Goal: Task Accomplishment & Management: Use online tool/utility

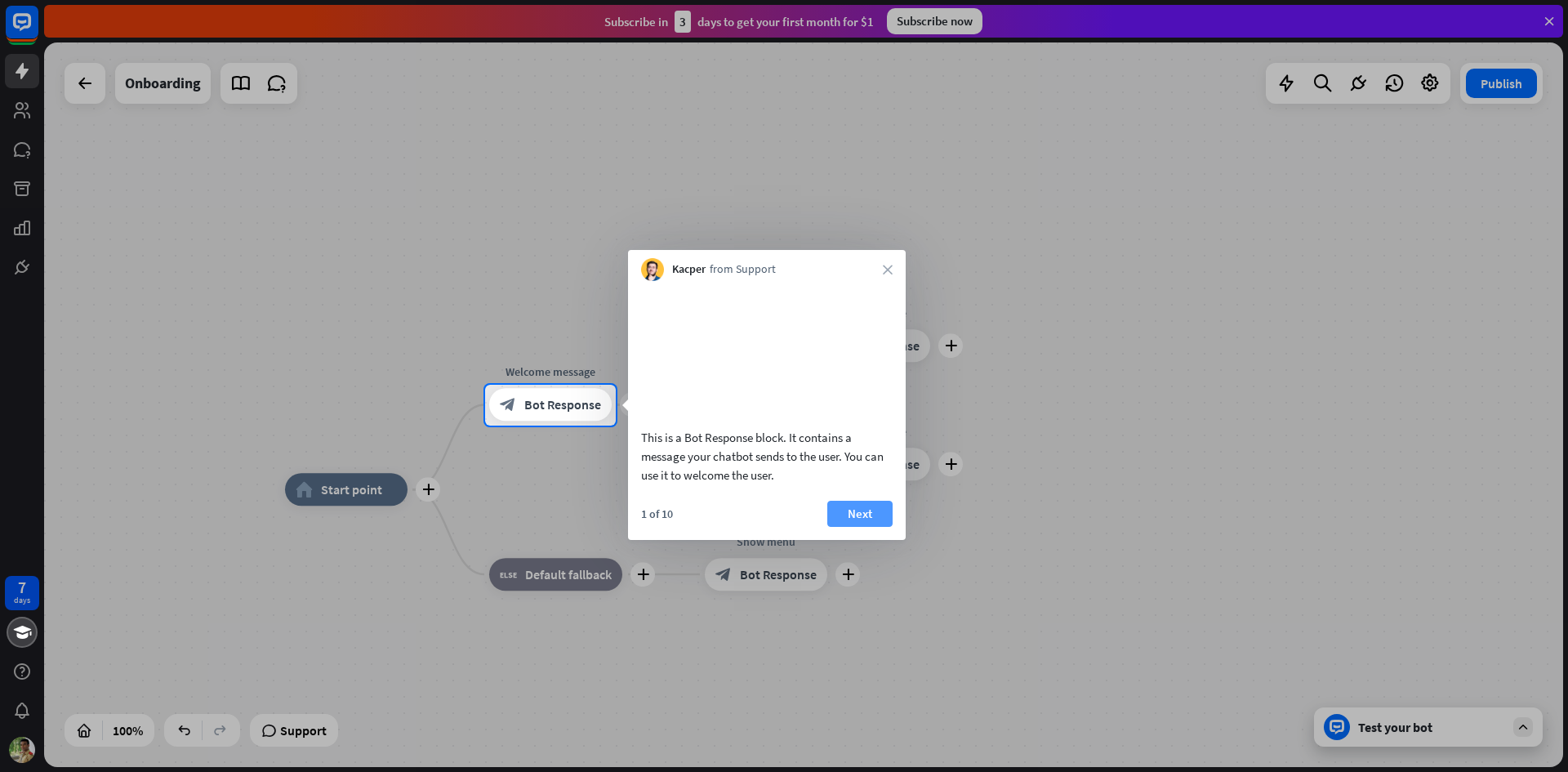
click at [871, 526] on button "Next" at bounding box center [860, 513] width 66 height 26
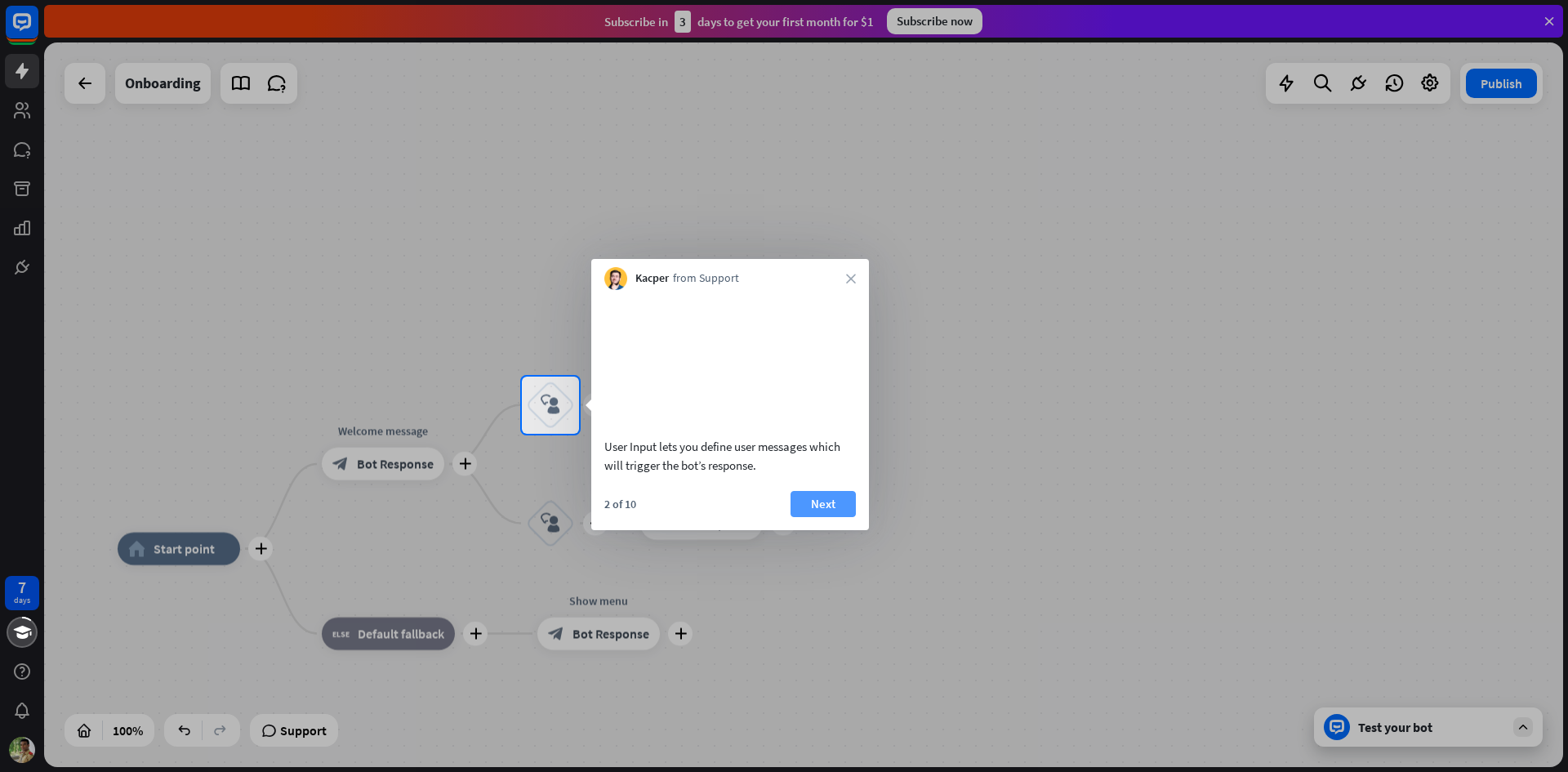
click at [805, 517] on button "Next" at bounding box center [823, 503] width 66 height 26
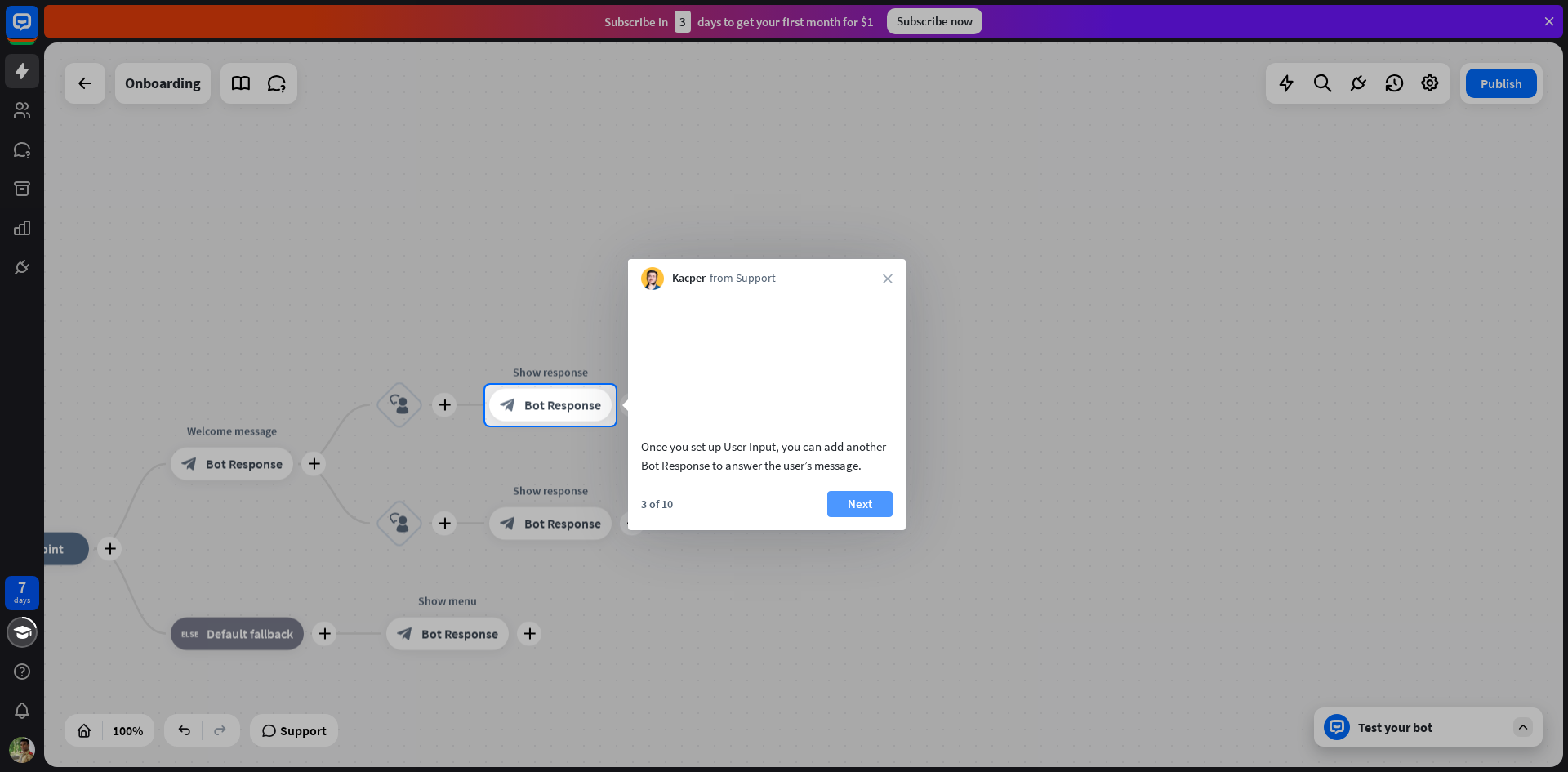
click at [844, 517] on button "Next" at bounding box center [860, 503] width 66 height 26
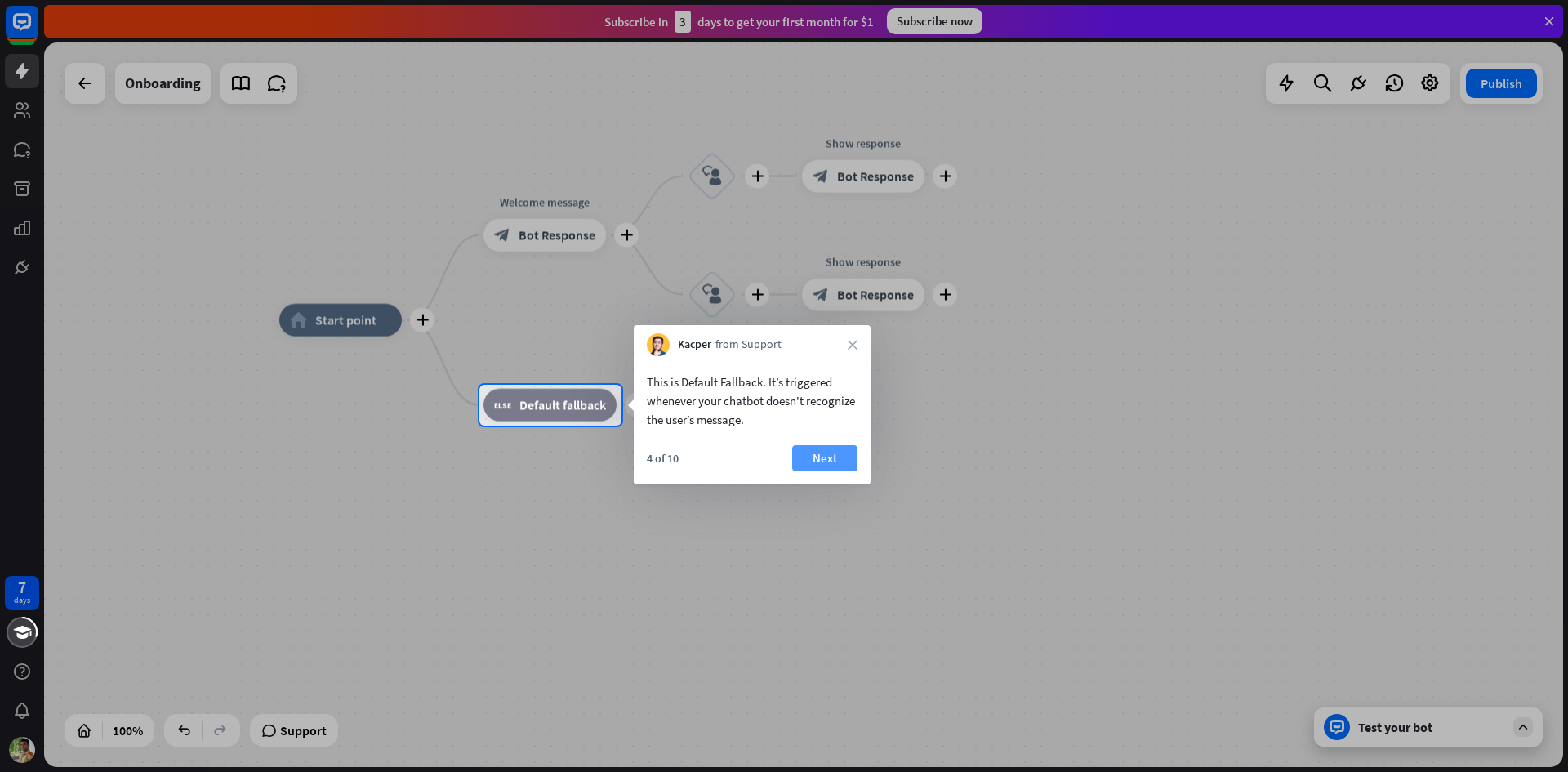
click at [839, 452] on button "Next" at bounding box center [825, 458] width 66 height 26
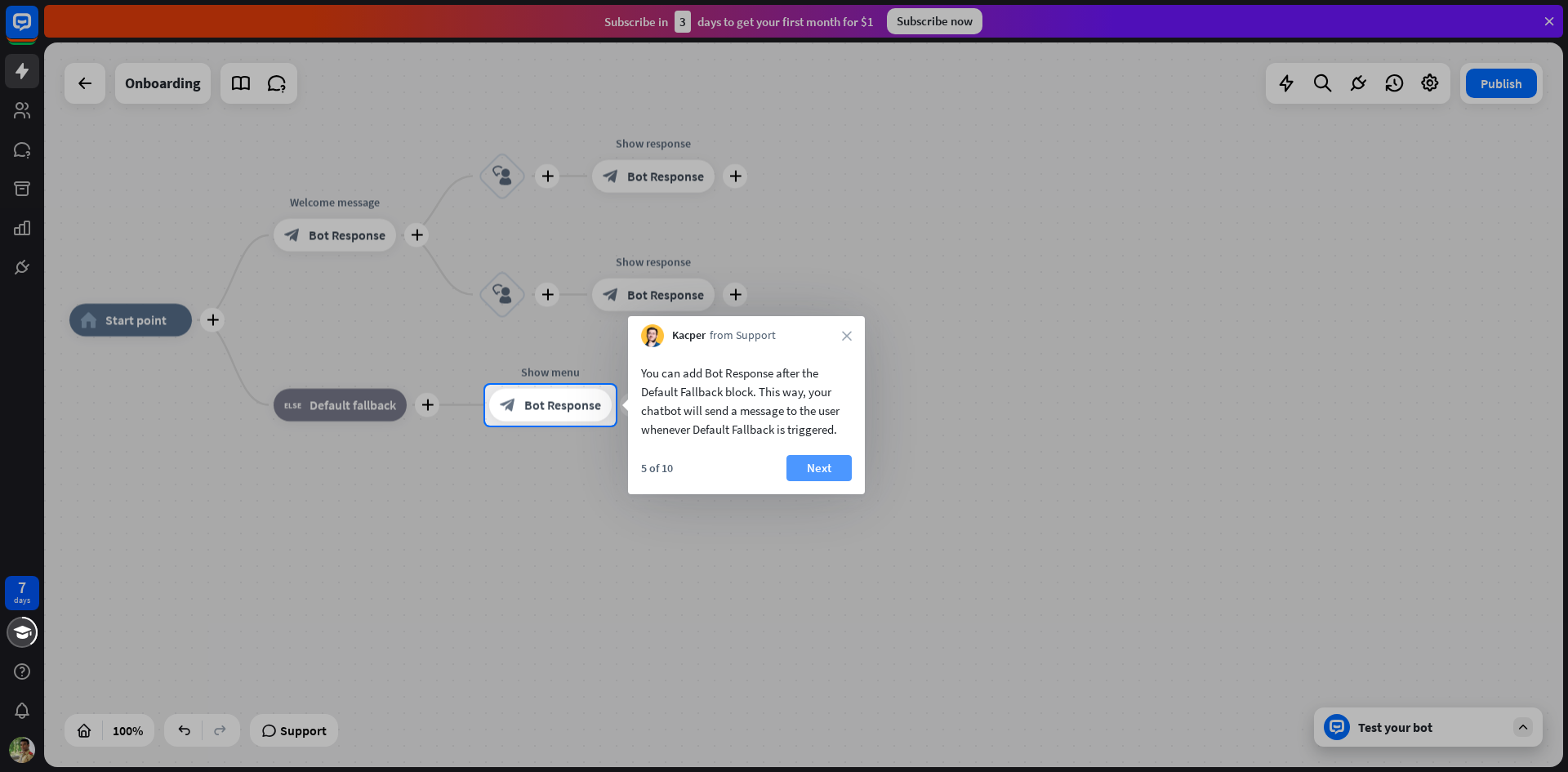
click at [847, 464] on button "Next" at bounding box center [819, 468] width 66 height 26
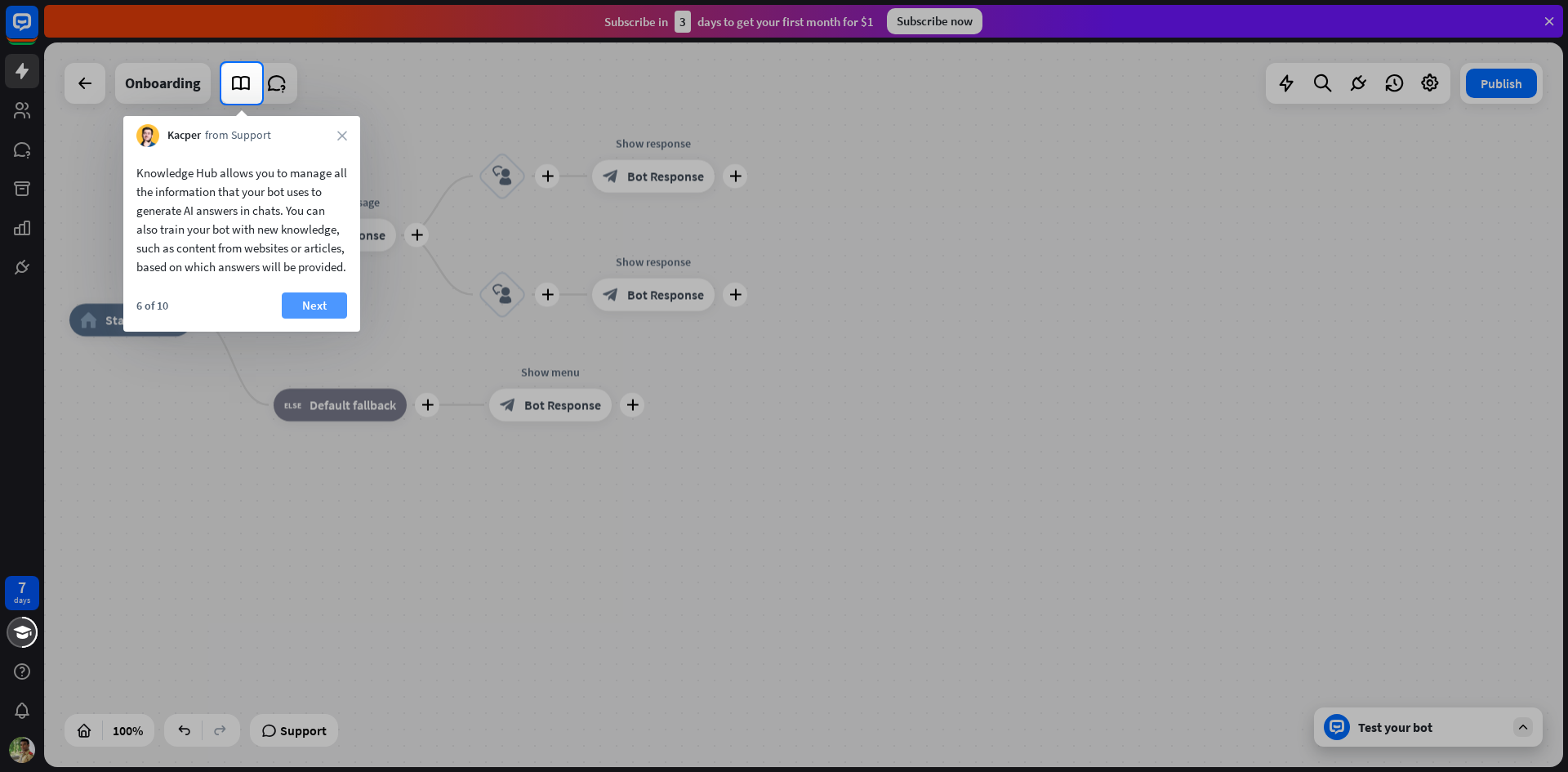
click at [288, 319] on button "Next" at bounding box center [314, 306] width 66 height 26
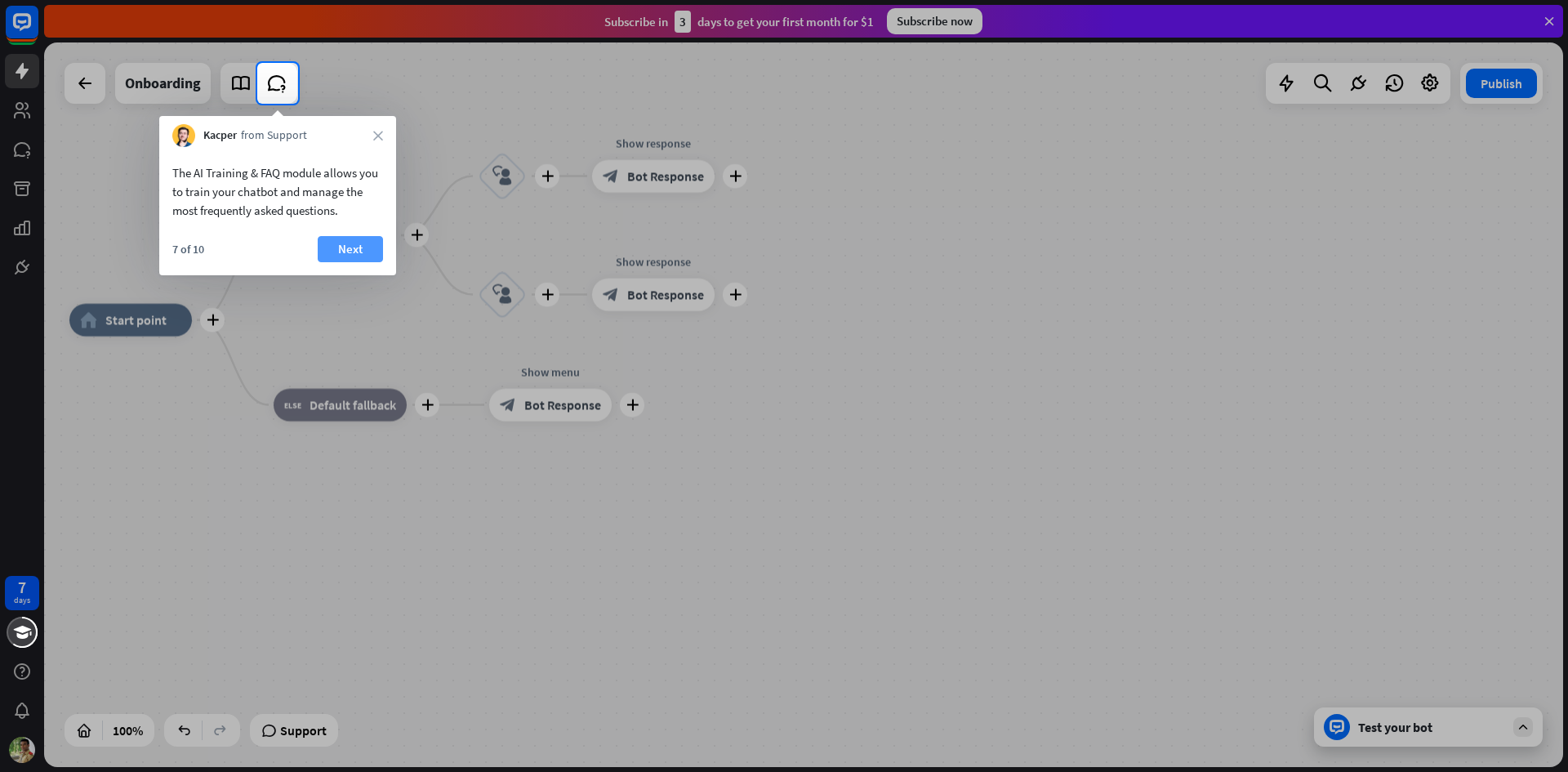
click at [349, 256] on button "Next" at bounding box center [350, 249] width 66 height 26
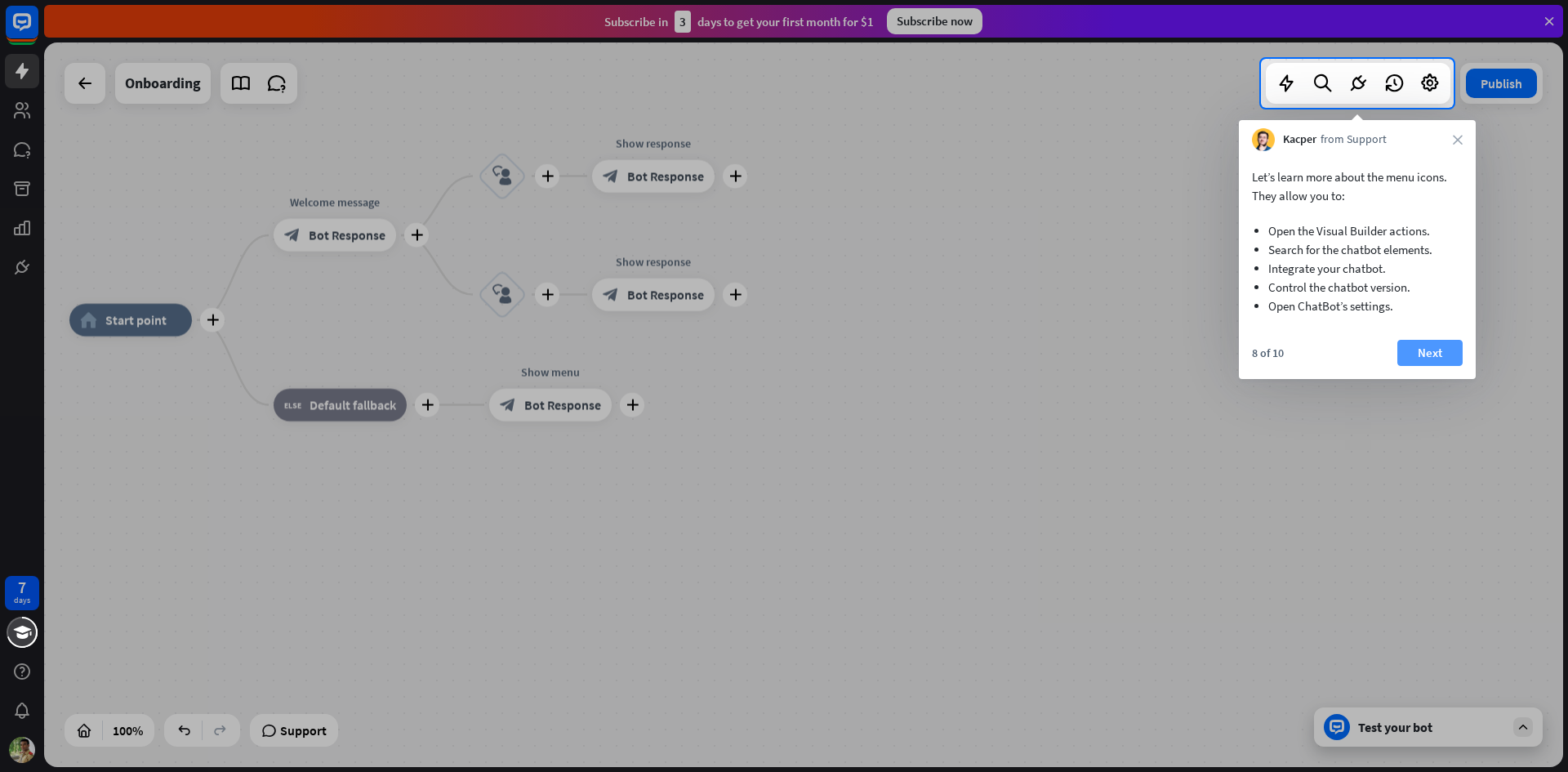
click at [1432, 354] on button "Next" at bounding box center [1429, 353] width 66 height 26
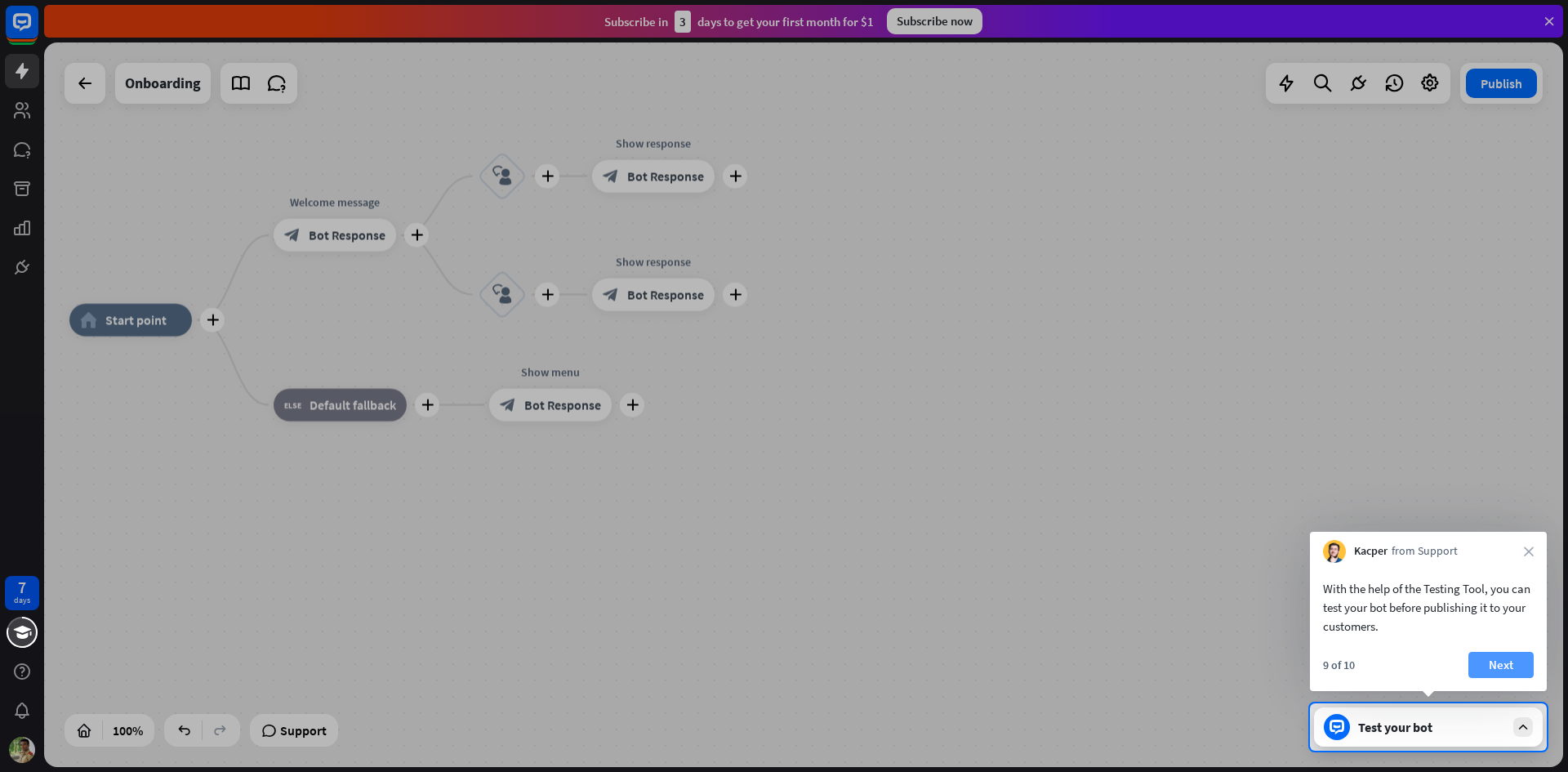
click at [1487, 663] on button "Next" at bounding box center [1501, 665] width 66 height 26
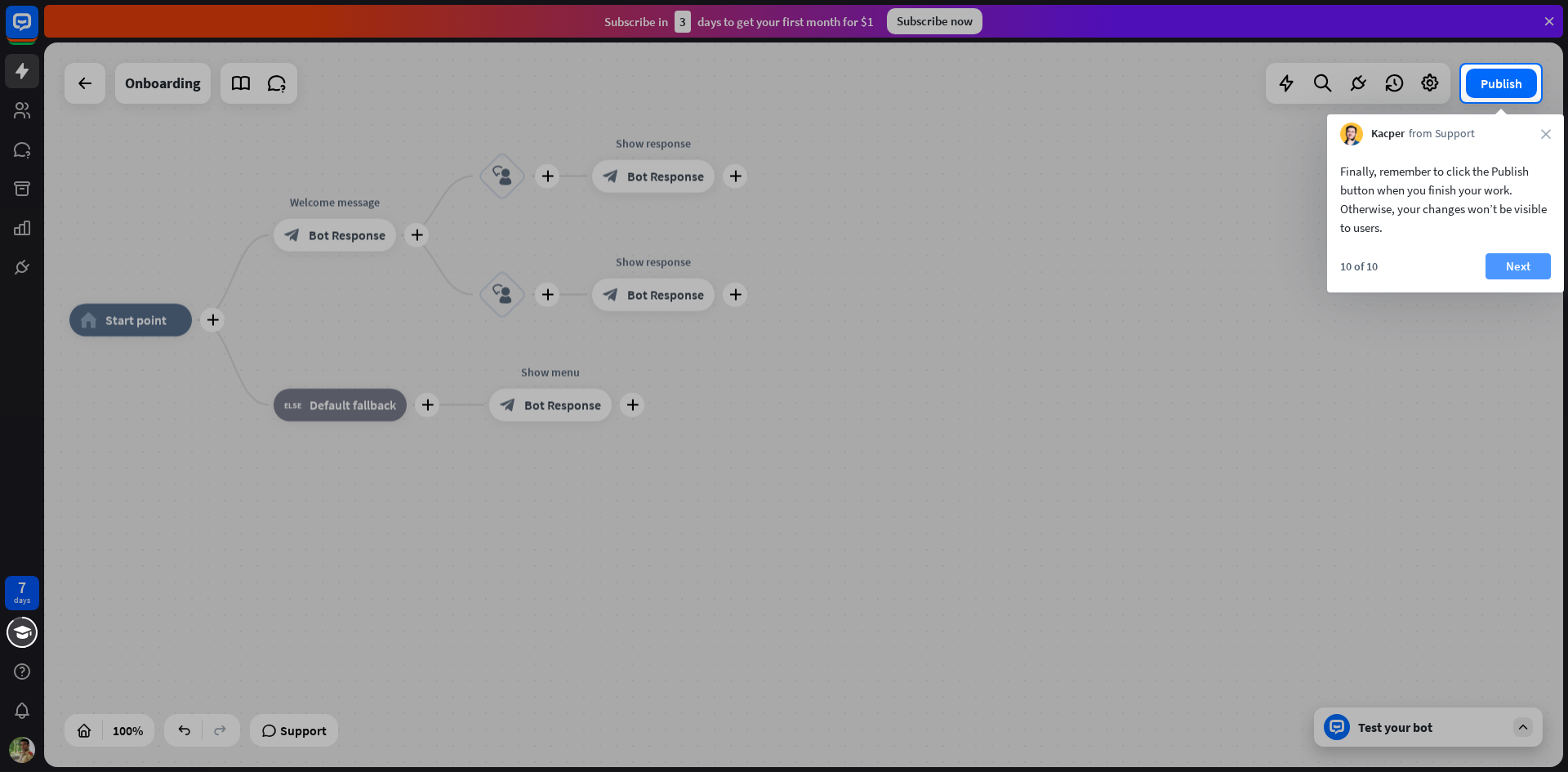
click at [1500, 264] on button "Next" at bounding box center [1517, 266] width 66 height 26
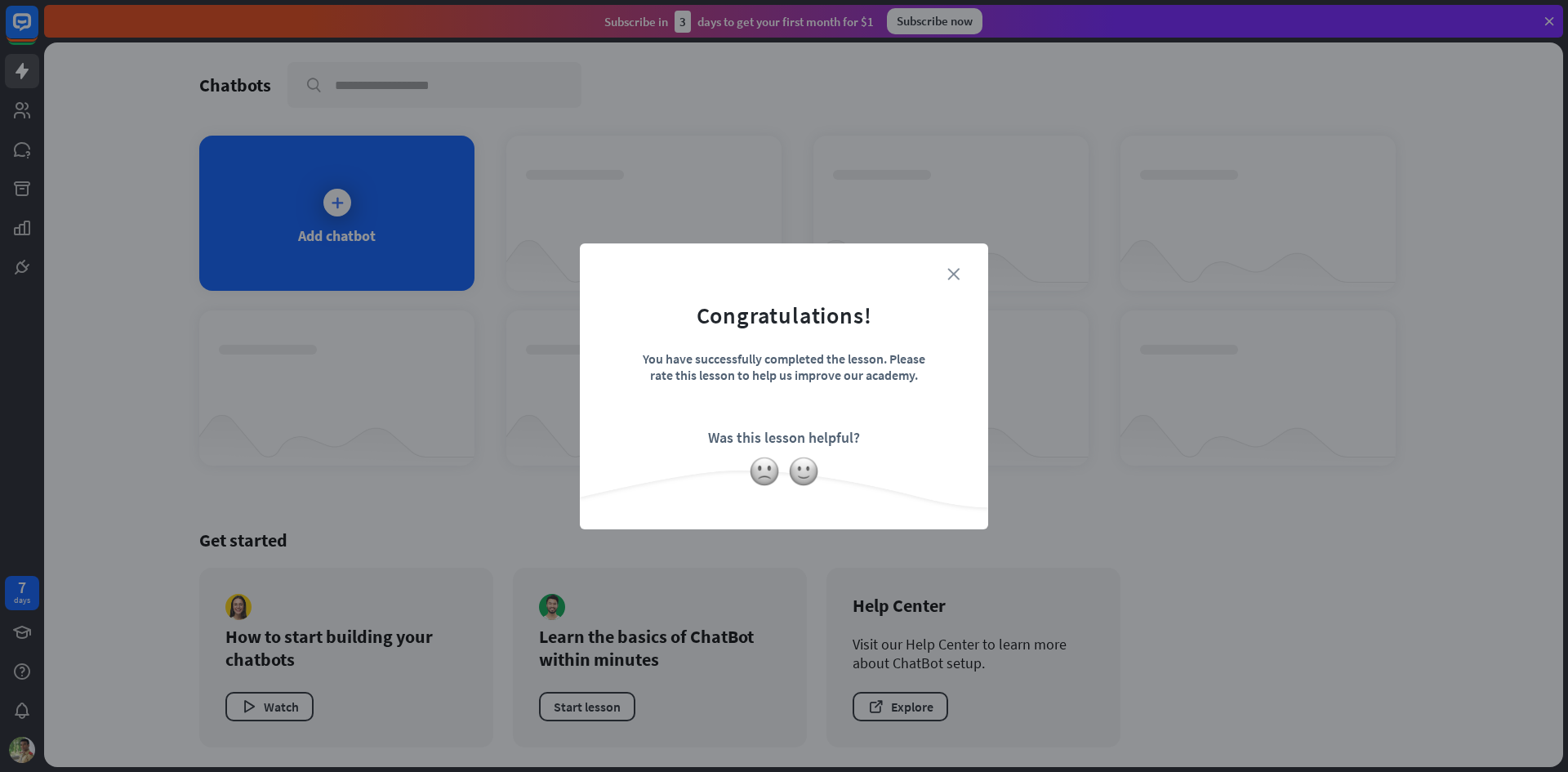
click at [955, 276] on icon "close" at bounding box center [953, 273] width 12 height 12
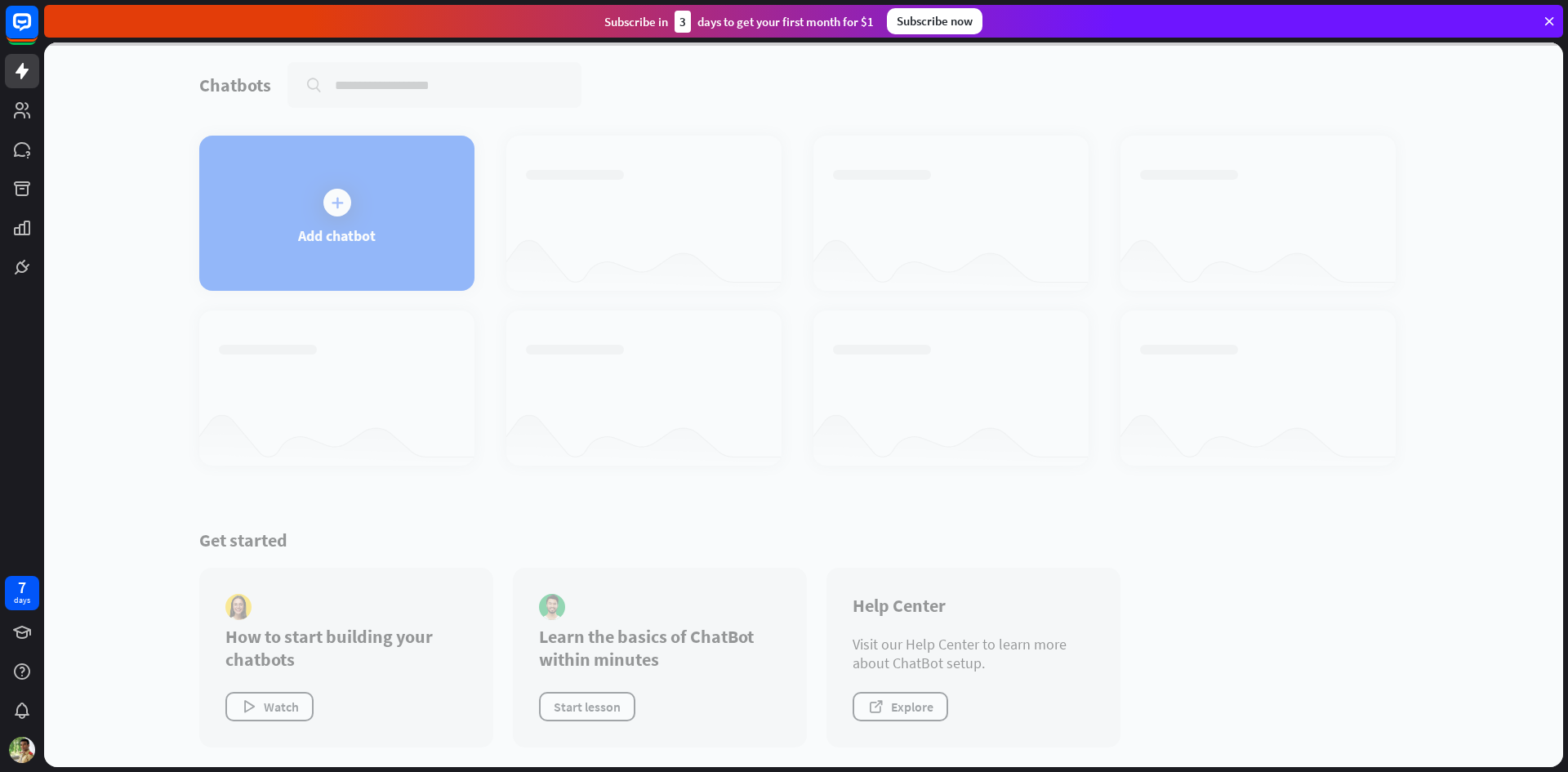
click at [339, 211] on div at bounding box center [803, 404] width 1519 height 724
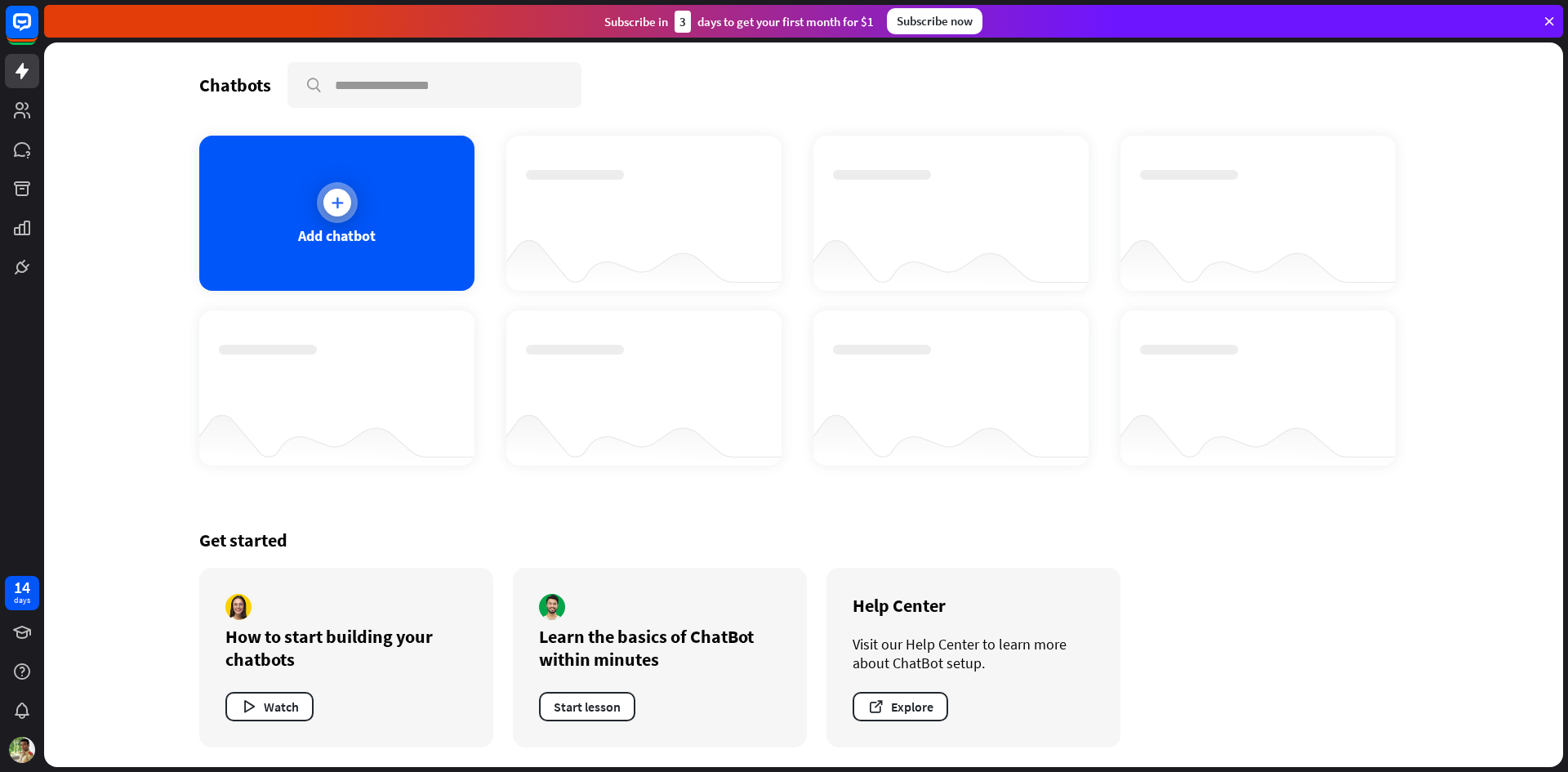
click at [319, 202] on div at bounding box center [337, 202] width 41 height 41
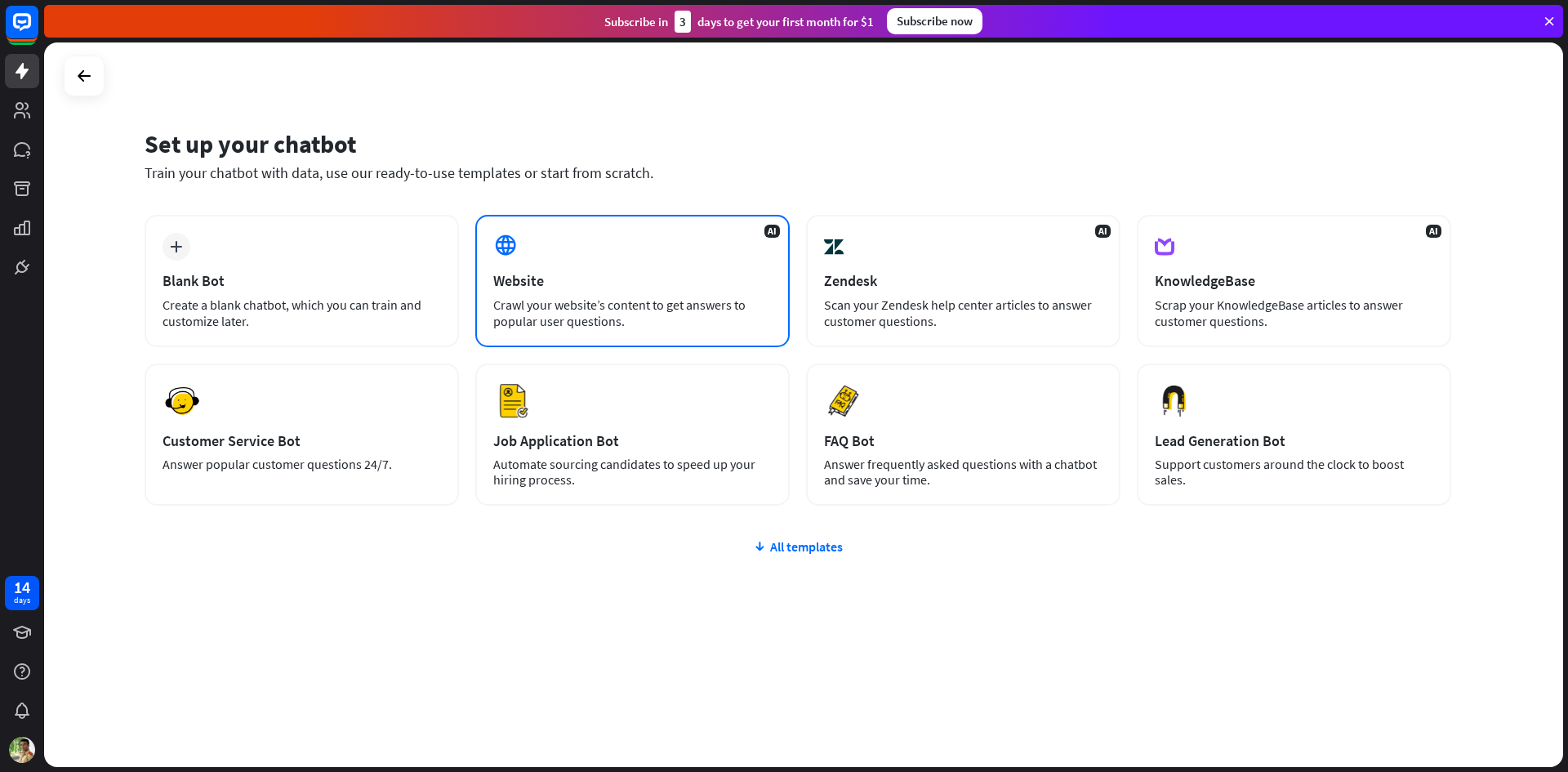
click at [597, 282] on div "Website" at bounding box center [633, 281] width 279 height 18
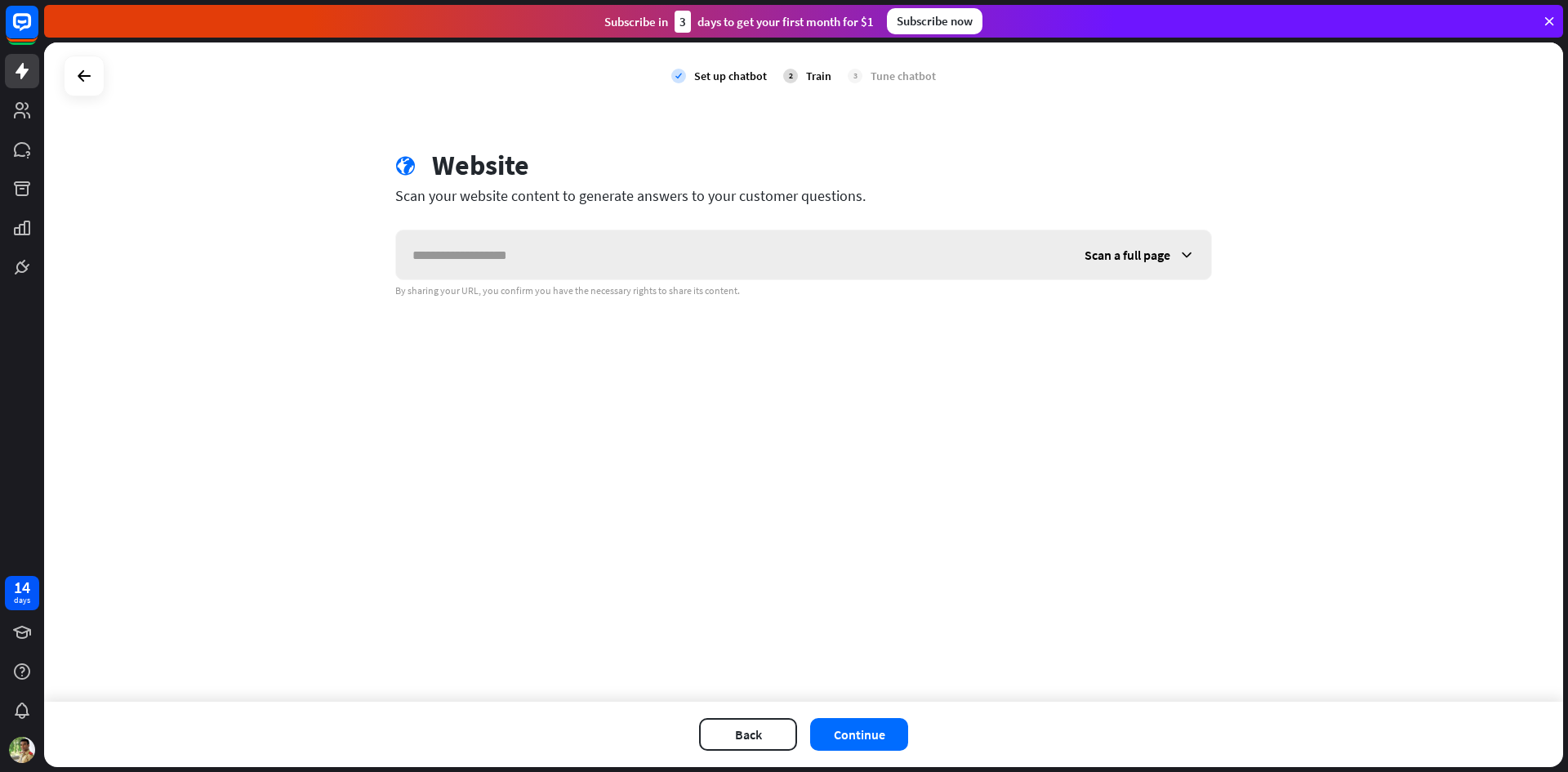
click at [554, 262] on input "text" at bounding box center [732, 254] width 672 height 49
type input "**********"
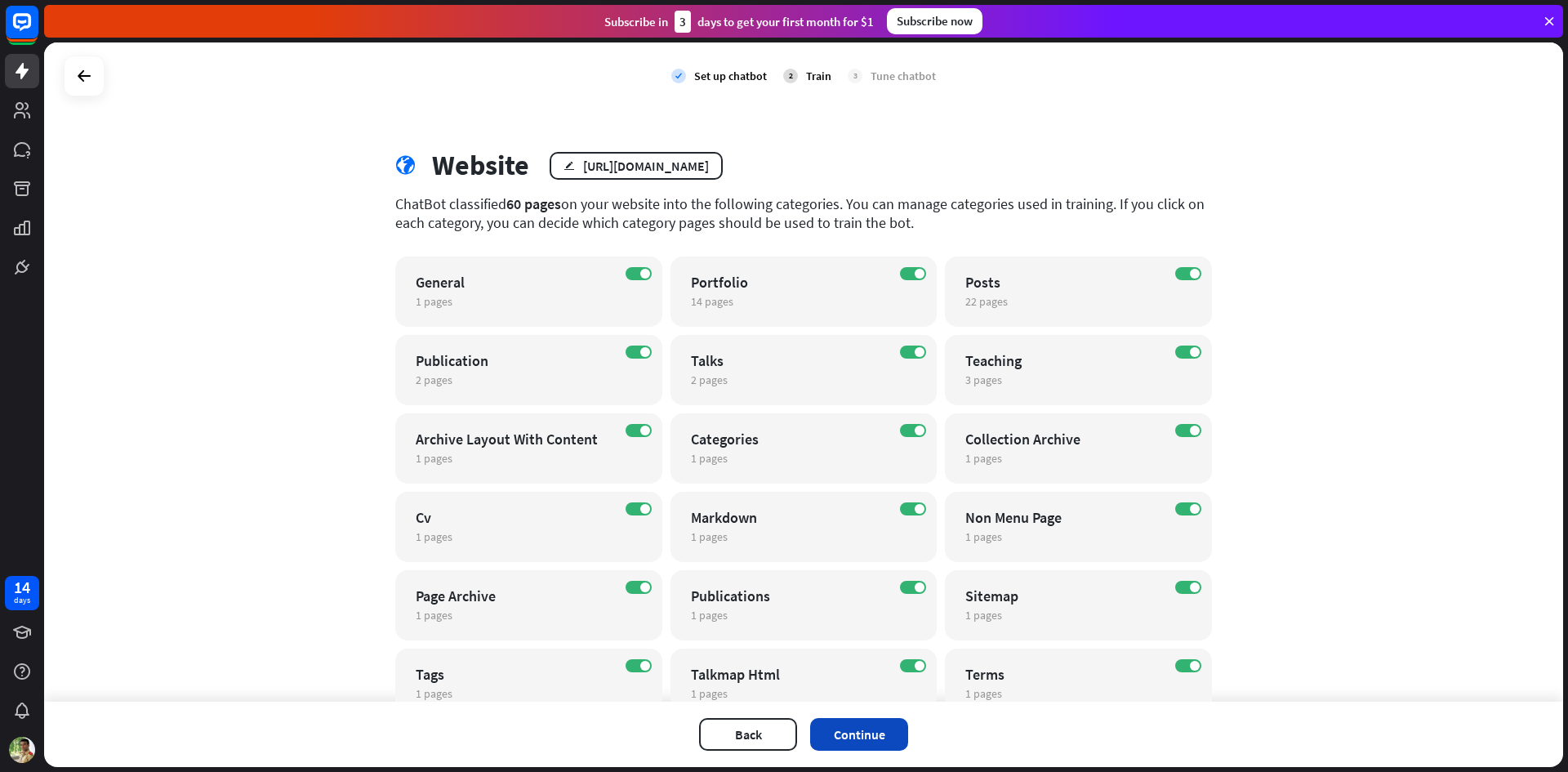
click at [850, 737] on button "Continue" at bounding box center [859, 733] width 98 height 32
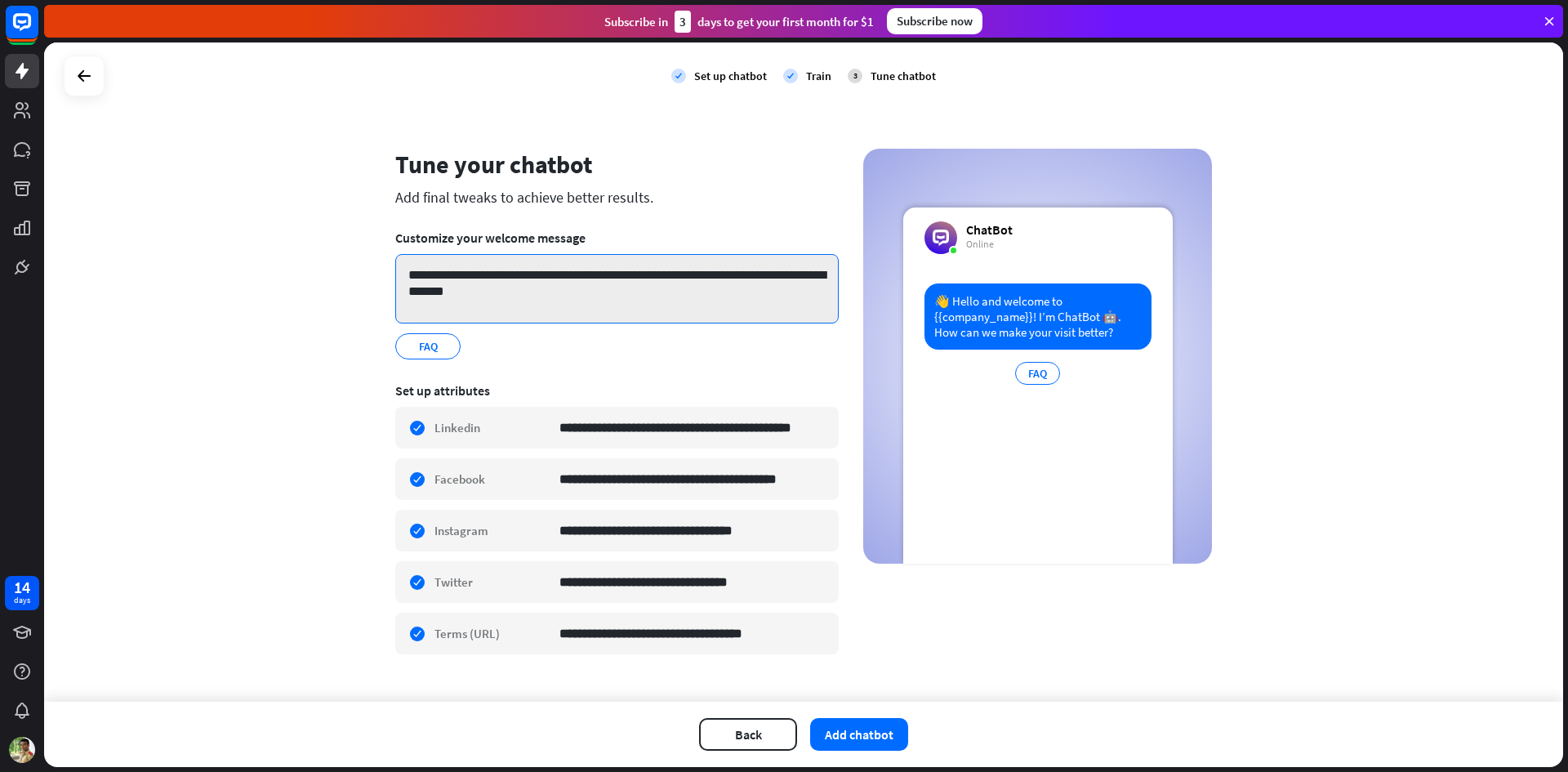
click at [645, 274] on textarea "**********" at bounding box center [617, 288] width 443 height 69
click at [684, 271] on textarea "**********" at bounding box center [617, 288] width 443 height 69
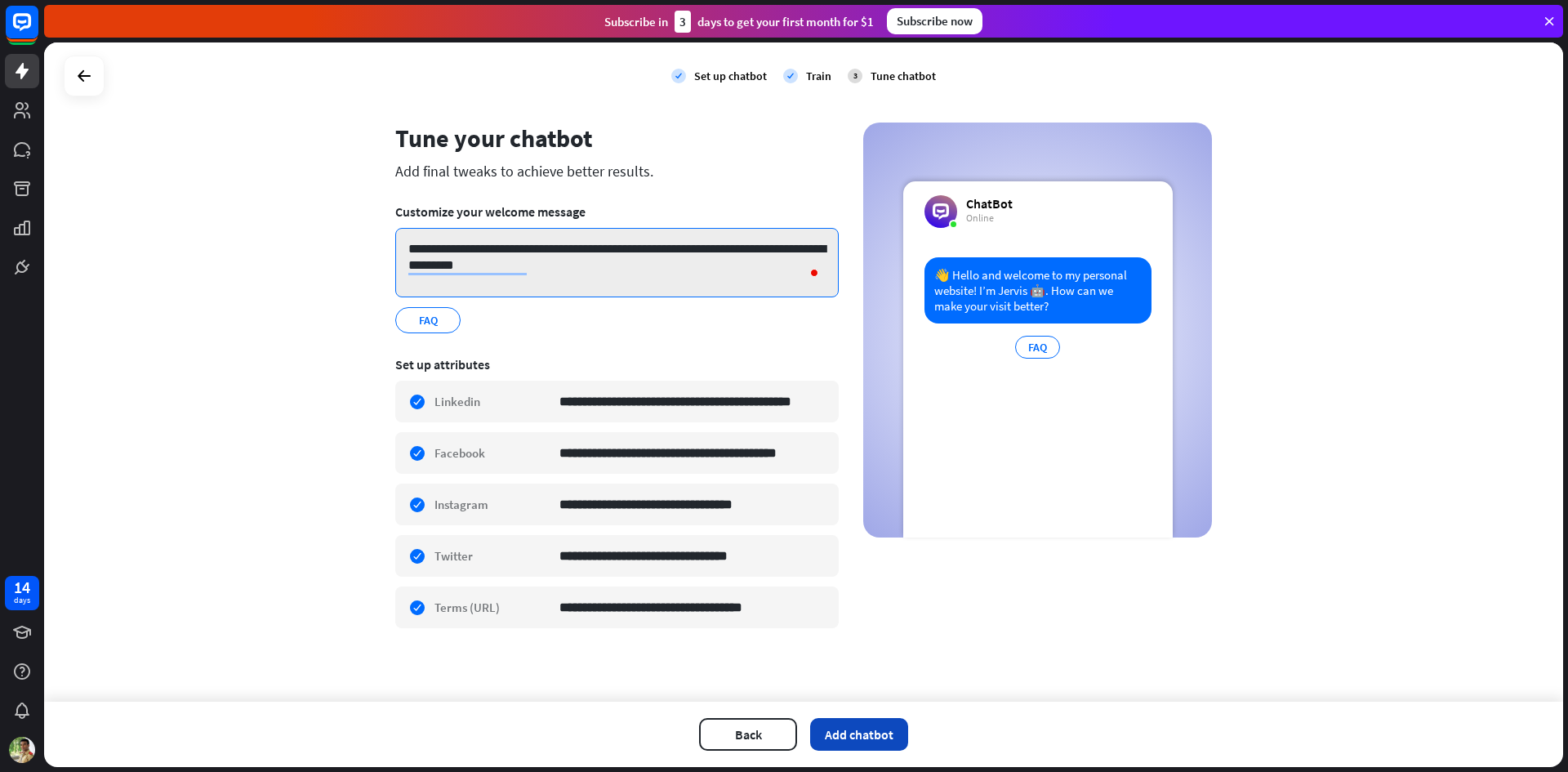
type textarea "**********"
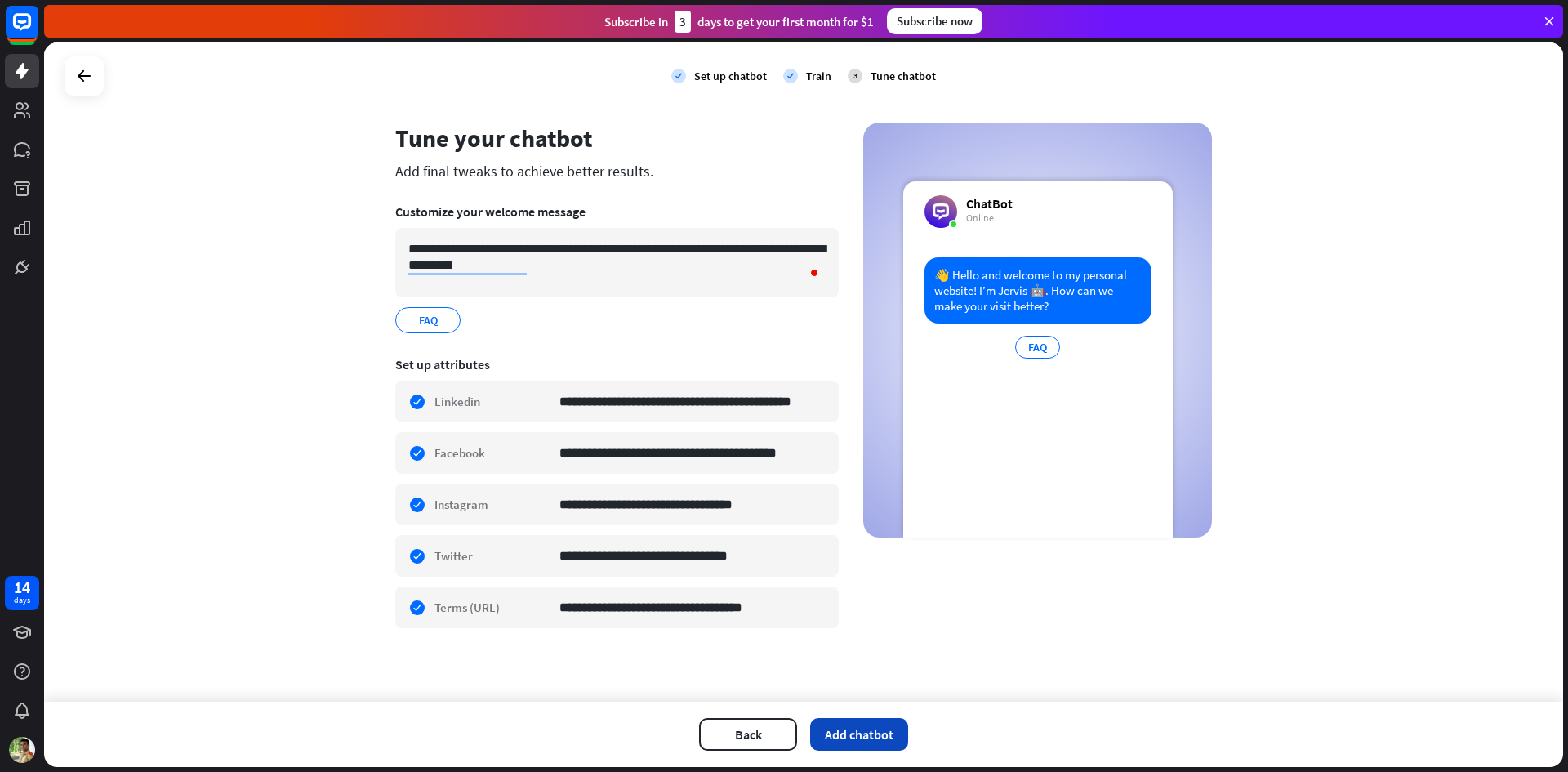
click at [899, 729] on button "Add chatbot" at bounding box center [859, 733] width 98 height 32
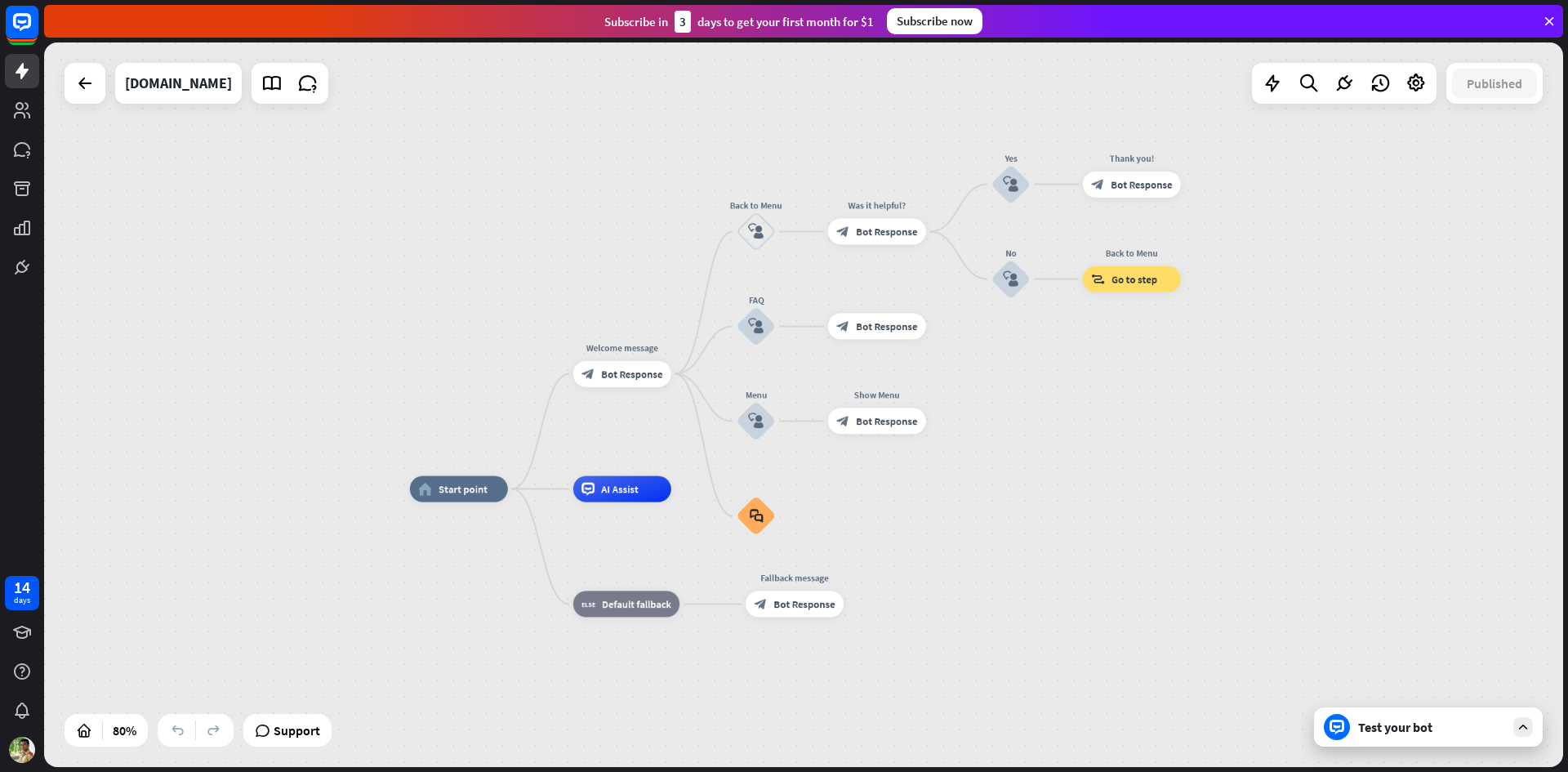
drag, startPoint x: 1074, startPoint y: 479, endPoint x: 1007, endPoint y: 539, distance: 89.9
click at [1007, 539] on div "home_2 Start point Welcome message block_bot_response Bot Response Back to Menu…" at bounding box center [1018, 779] width 1215 height 580
click at [1465, 741] on div "Test your bot" at bounding box center [1429, 727] width 229 height 39
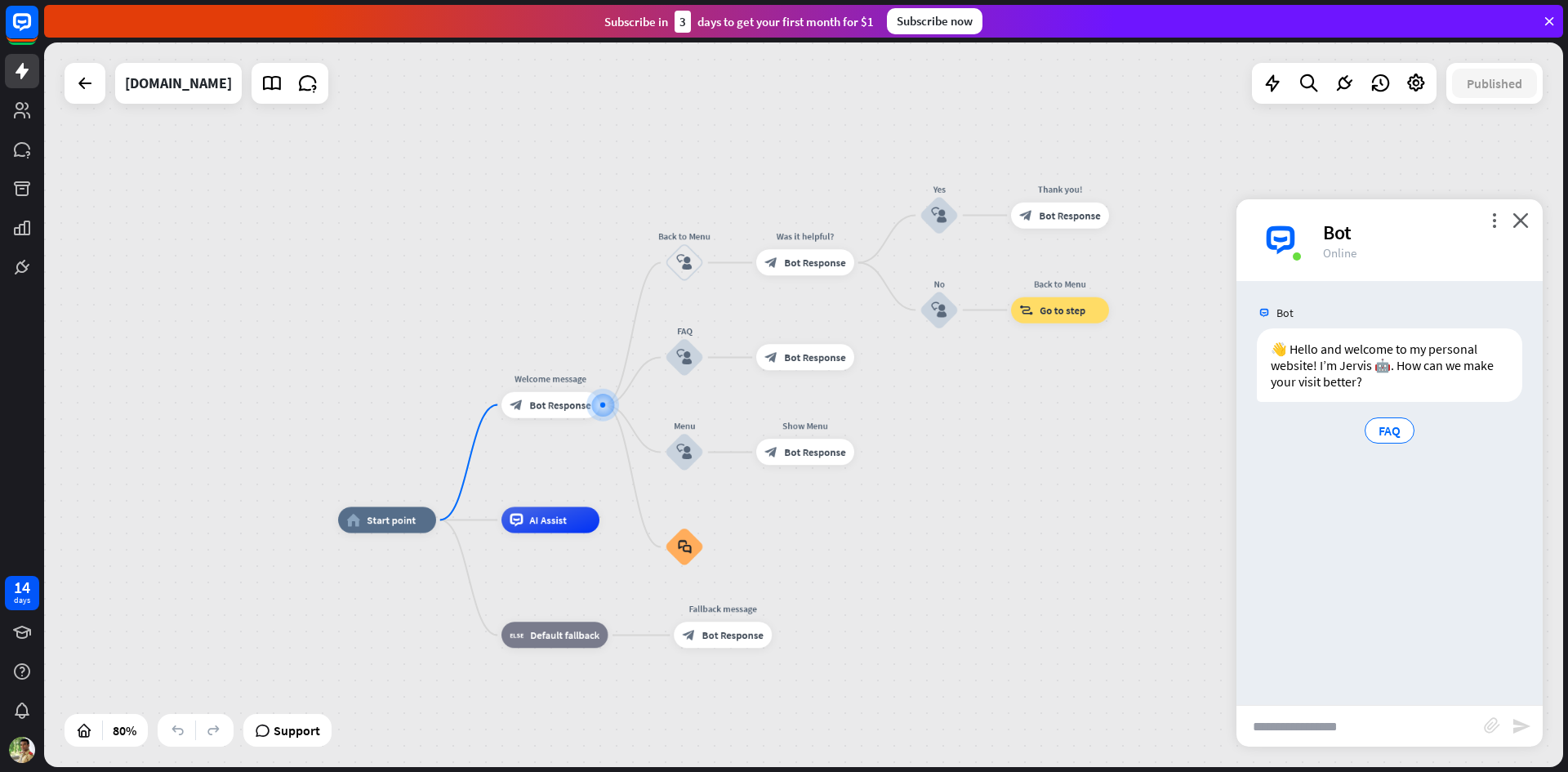
click at [1310, 715] on input "text" at bounding box center [1360, 726] width 247 height 41
type input "*"
type input "**********"
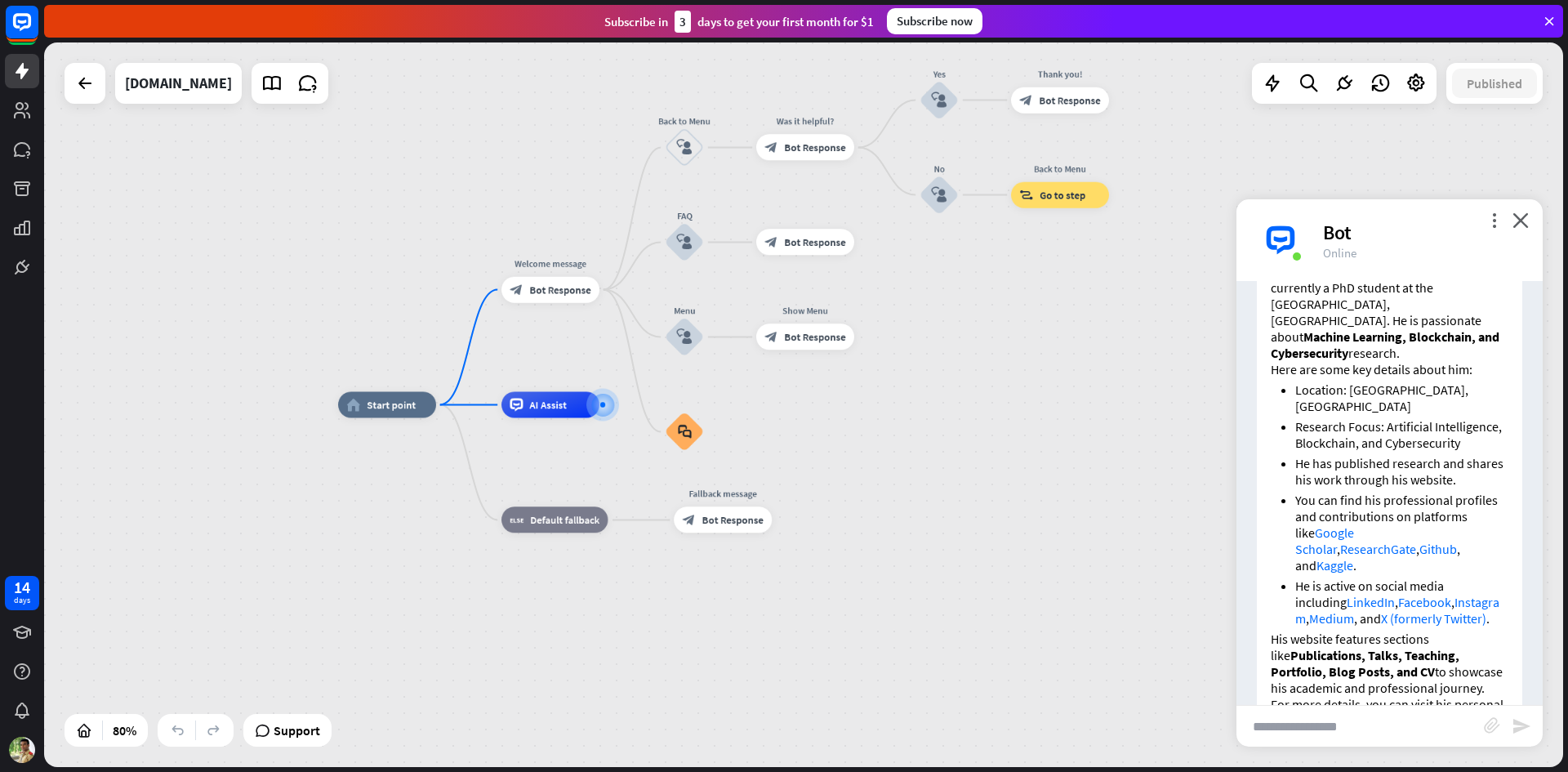
scroll to position [347, 0]
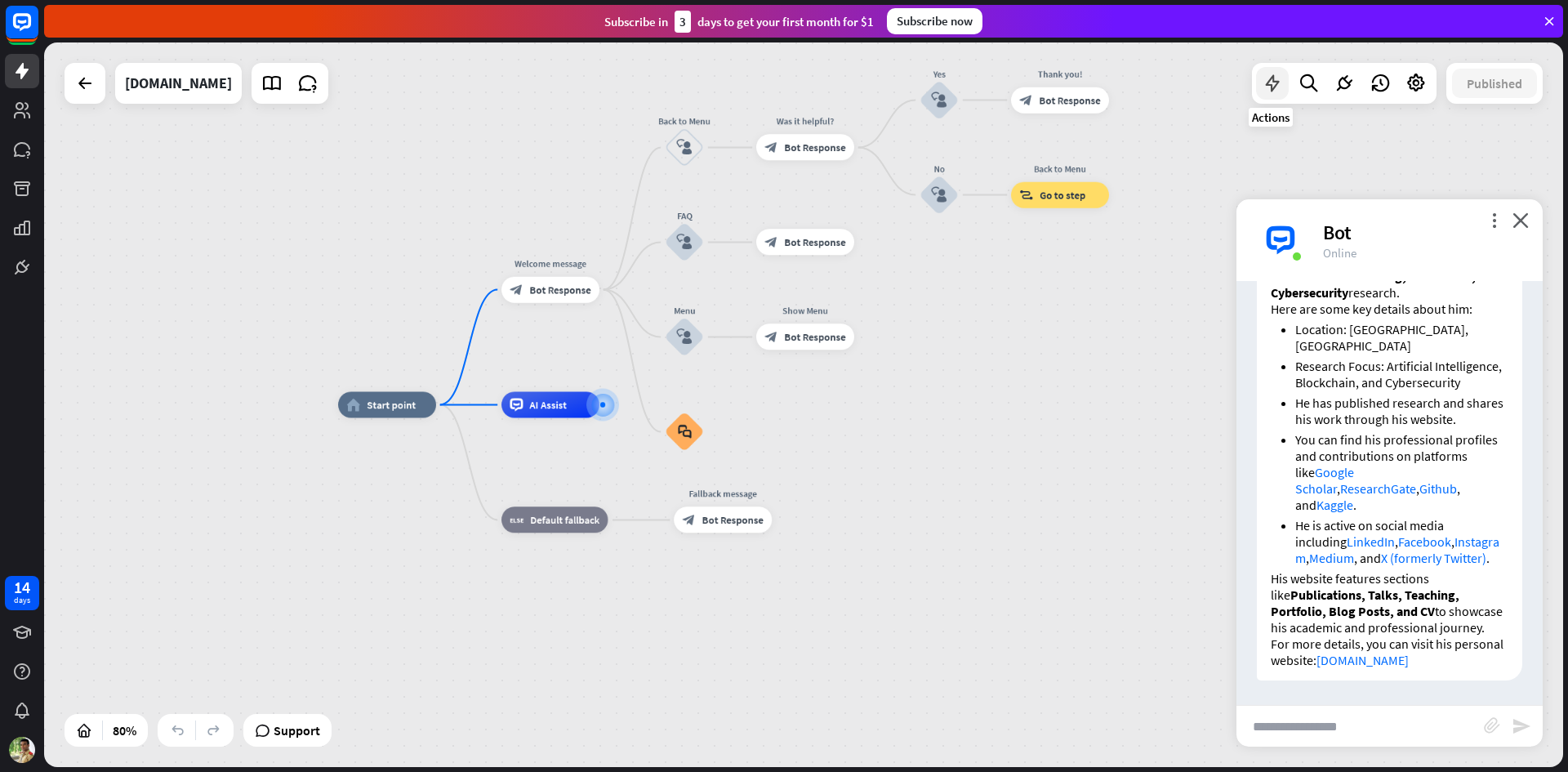
click at [1268, 84] on icon at bounding box center [1272, 83] width 21 height 21
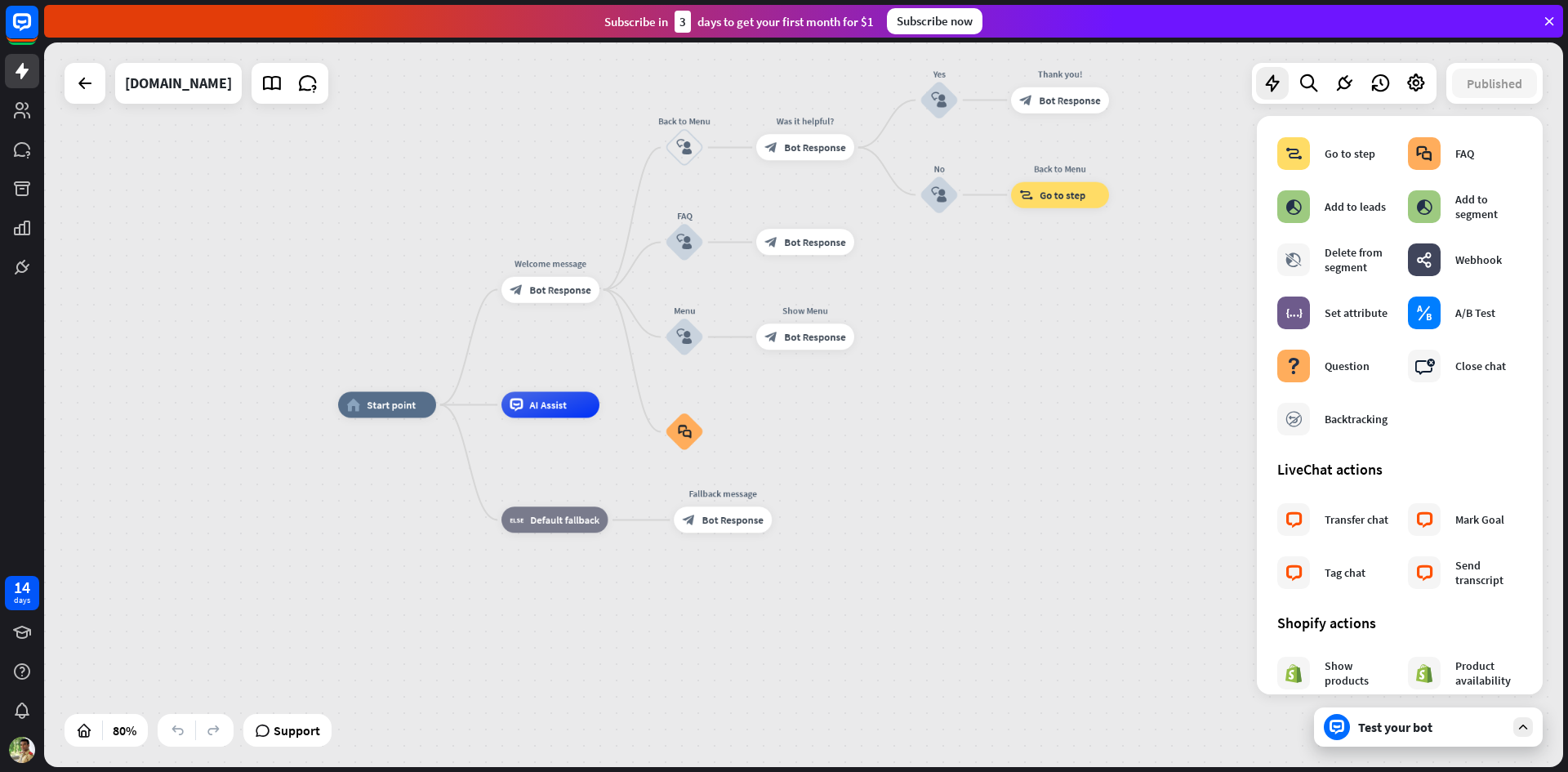
scroll to position [0, 0]
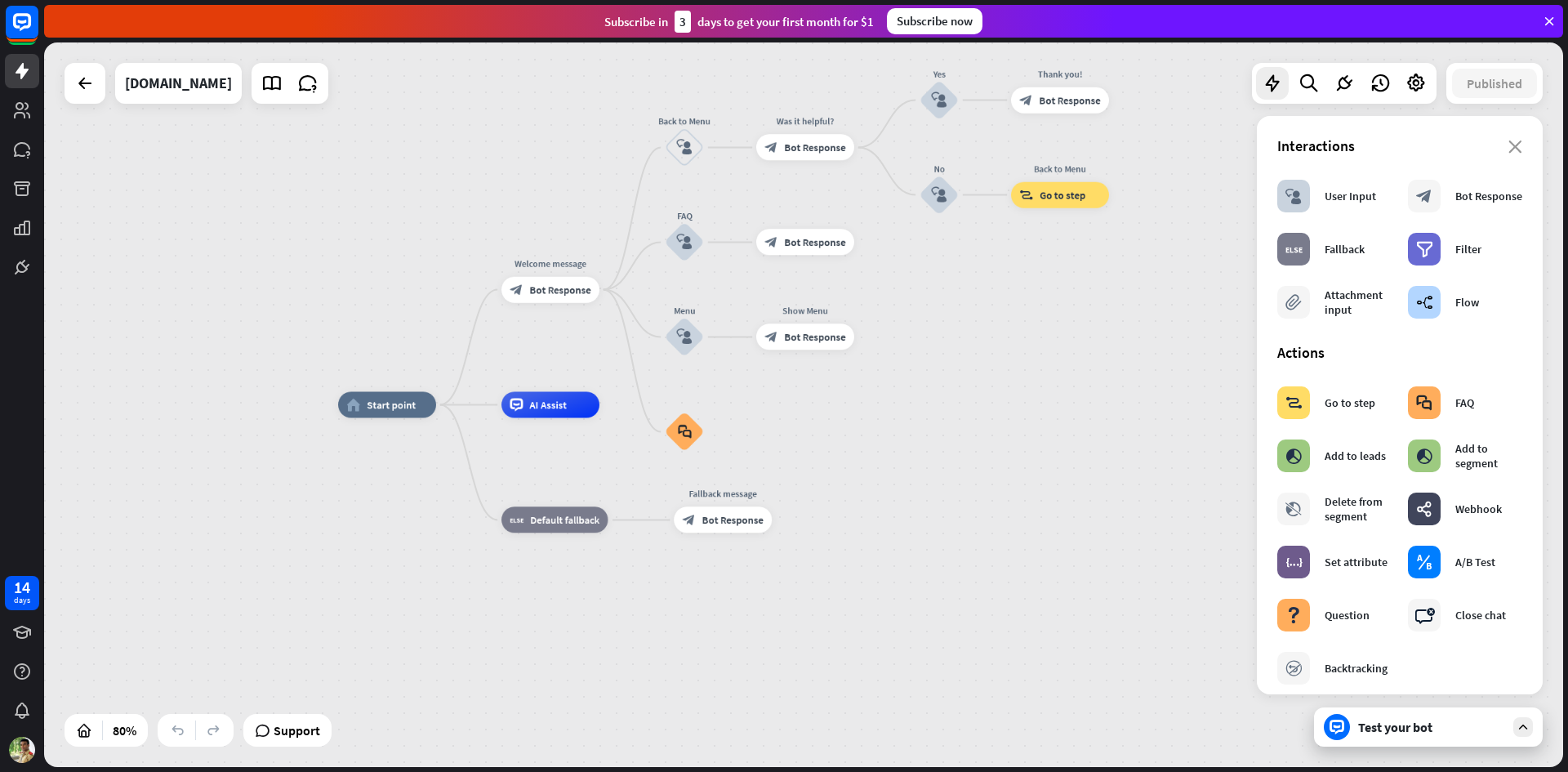
click at [1213, 223] on div "home_2 Start point Welcome message block_bot_response Bot Response Back to Menu…" at bounding box center [803, 404] width 1519 height 724
click at [1505, 153] on div "Interactions" at bounding box center [1399, 146] width 245 height 18
click at [1508, 149] on icon "close" at bounding box center [1514, 147] width 14 height 13
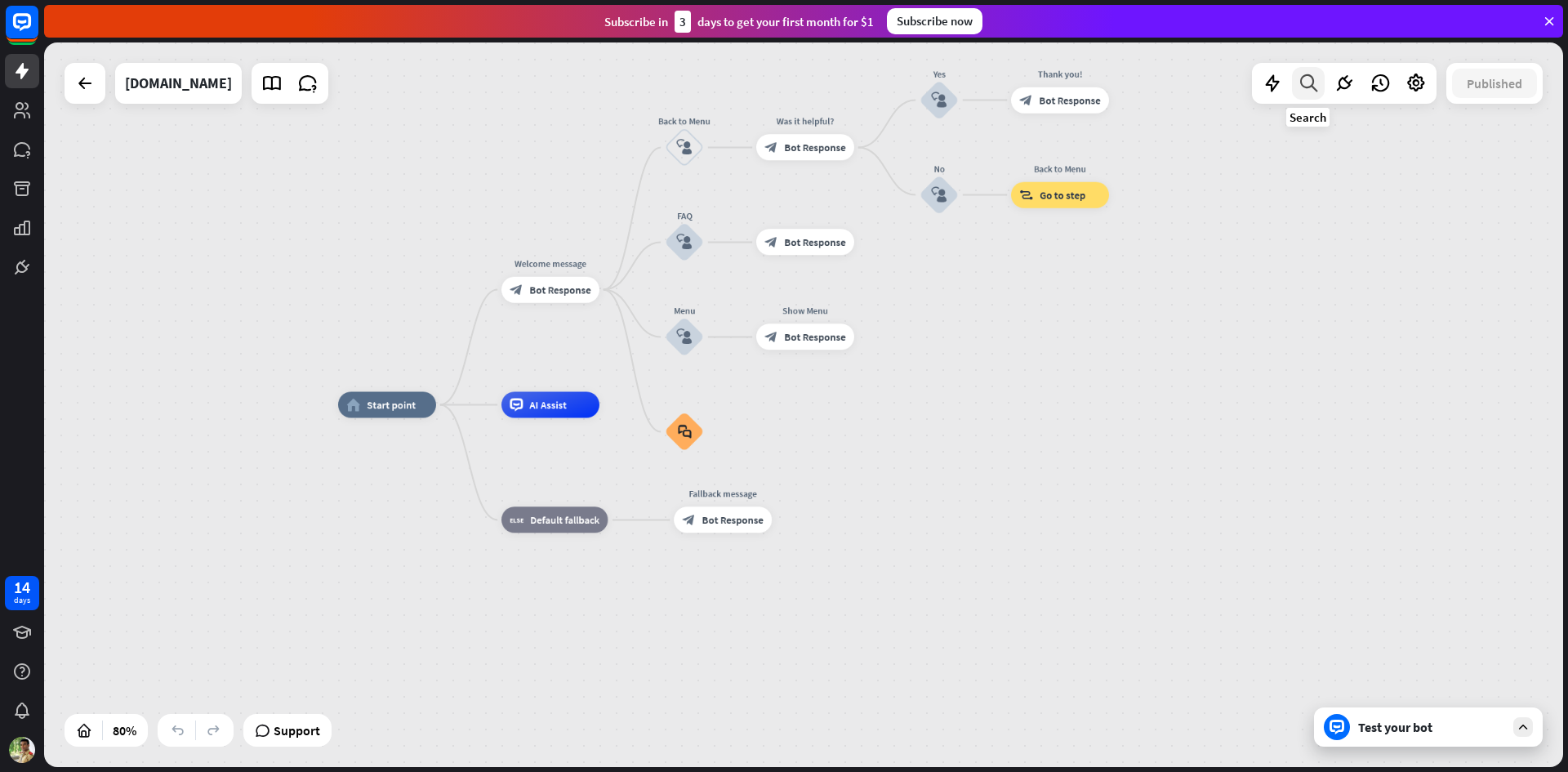
click at [1311, 78] on icon at bounding box center [1309, 83] width 22 height 21
click at [1345, 75] on icon at bounding box center [1344, 83] width 21 height 21
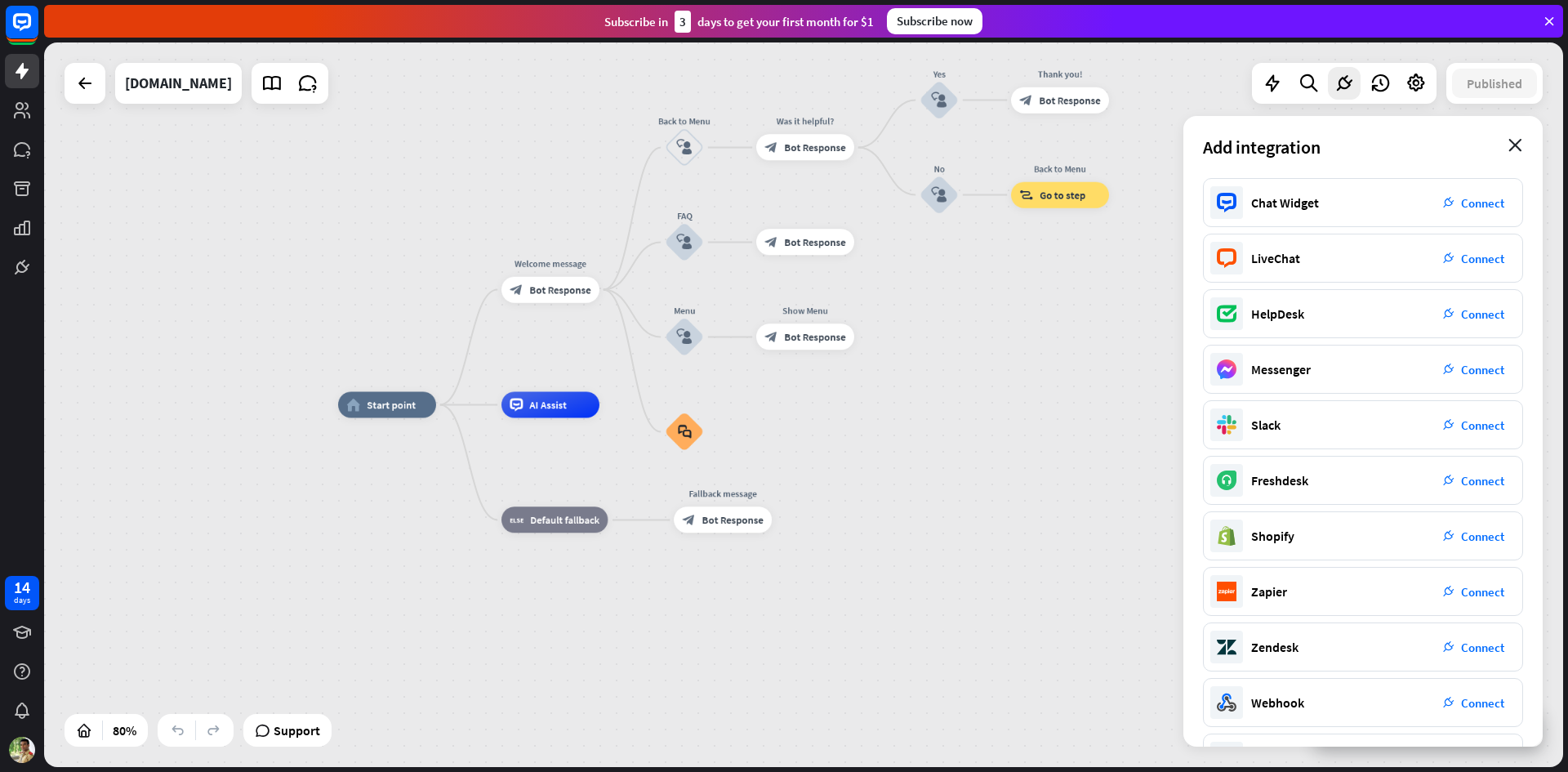
click at [1514, 144] on icon "close" at bounding box center [1514, 145] width 14 height 13
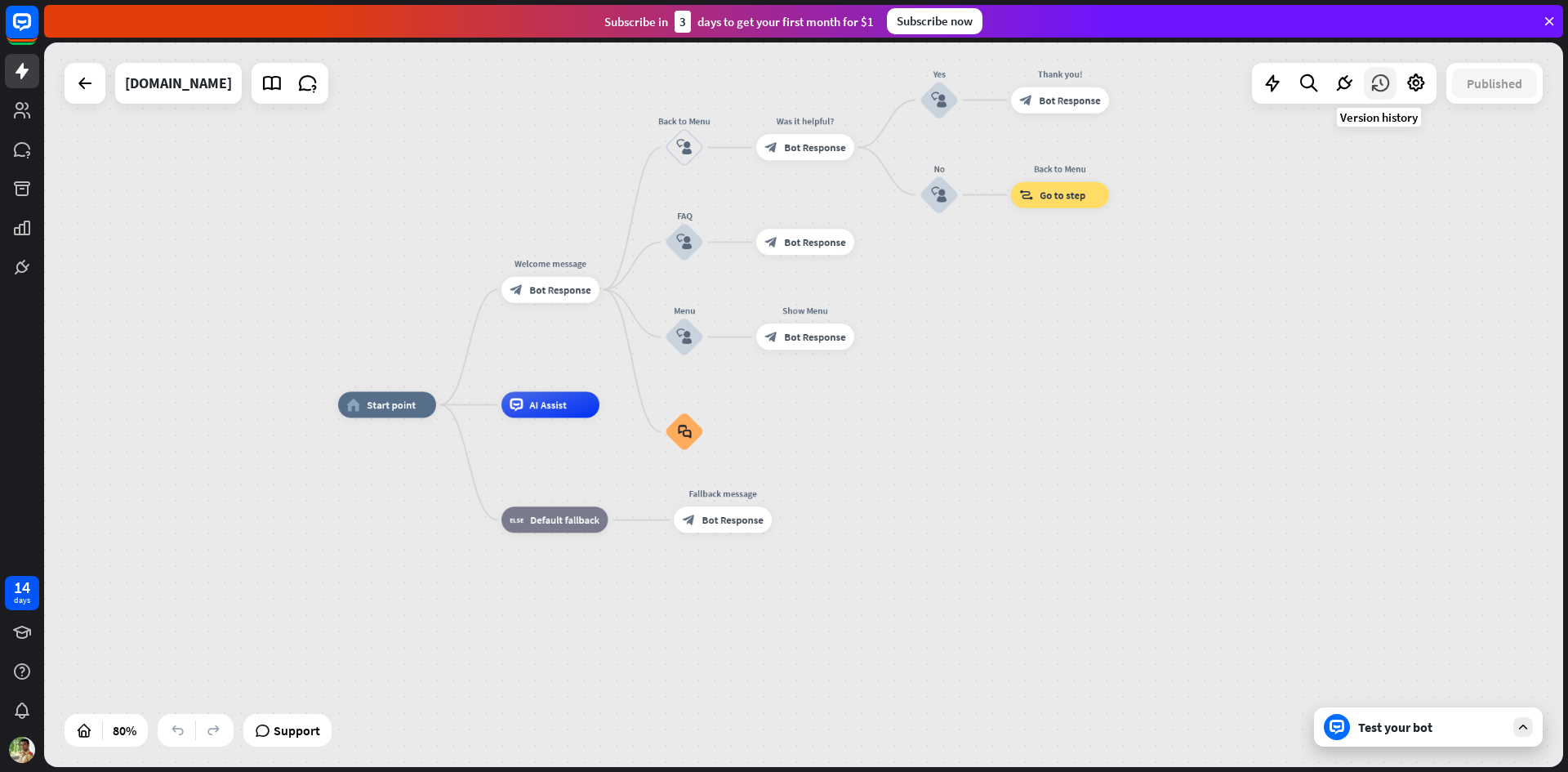
click at [1384, 85] on icon at bounding box center [1380, 83] width 21 height 21
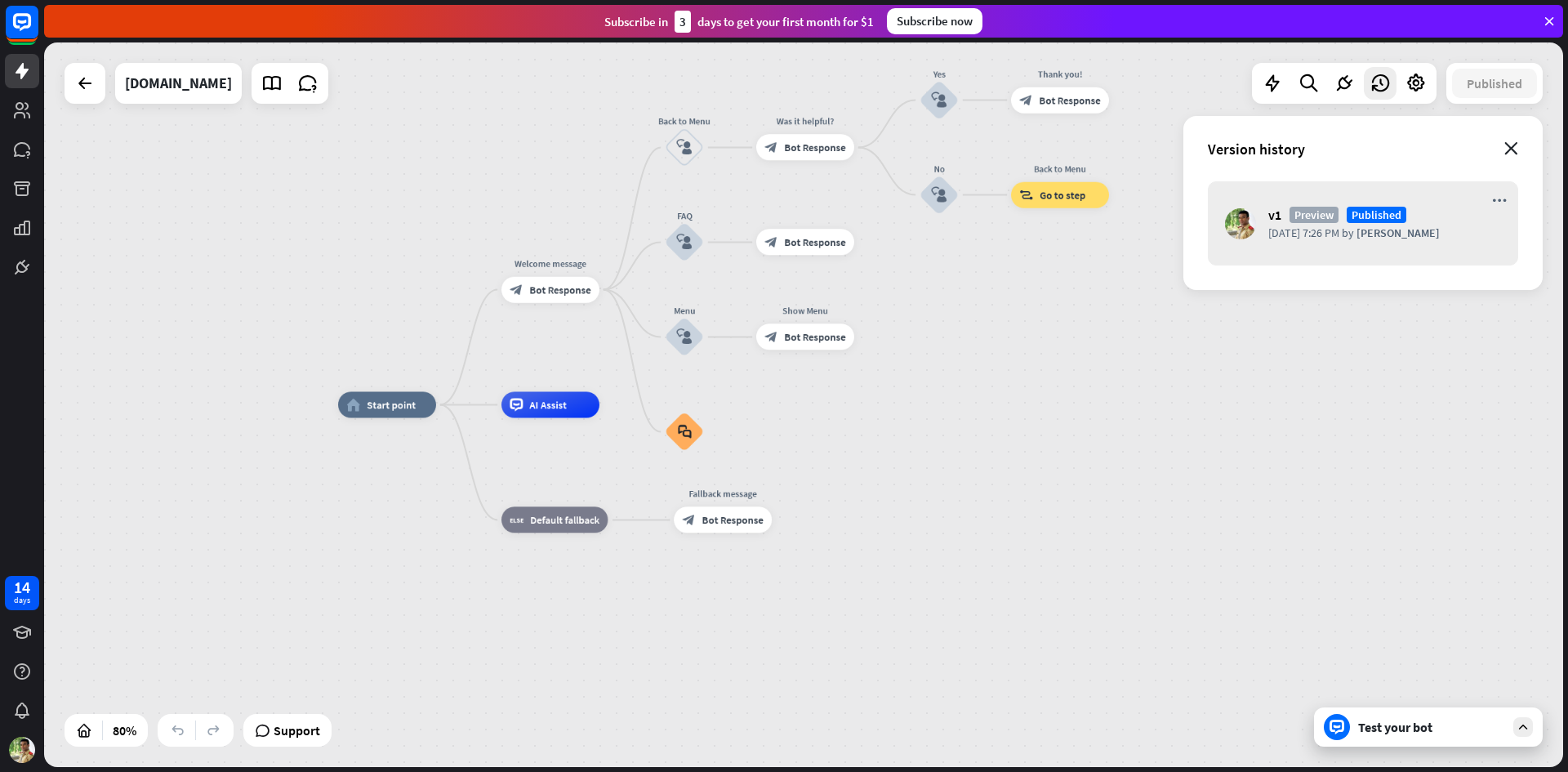
click at [1514, 146] on icon "close" at bounding box center [1511, 149] width 14 height 13
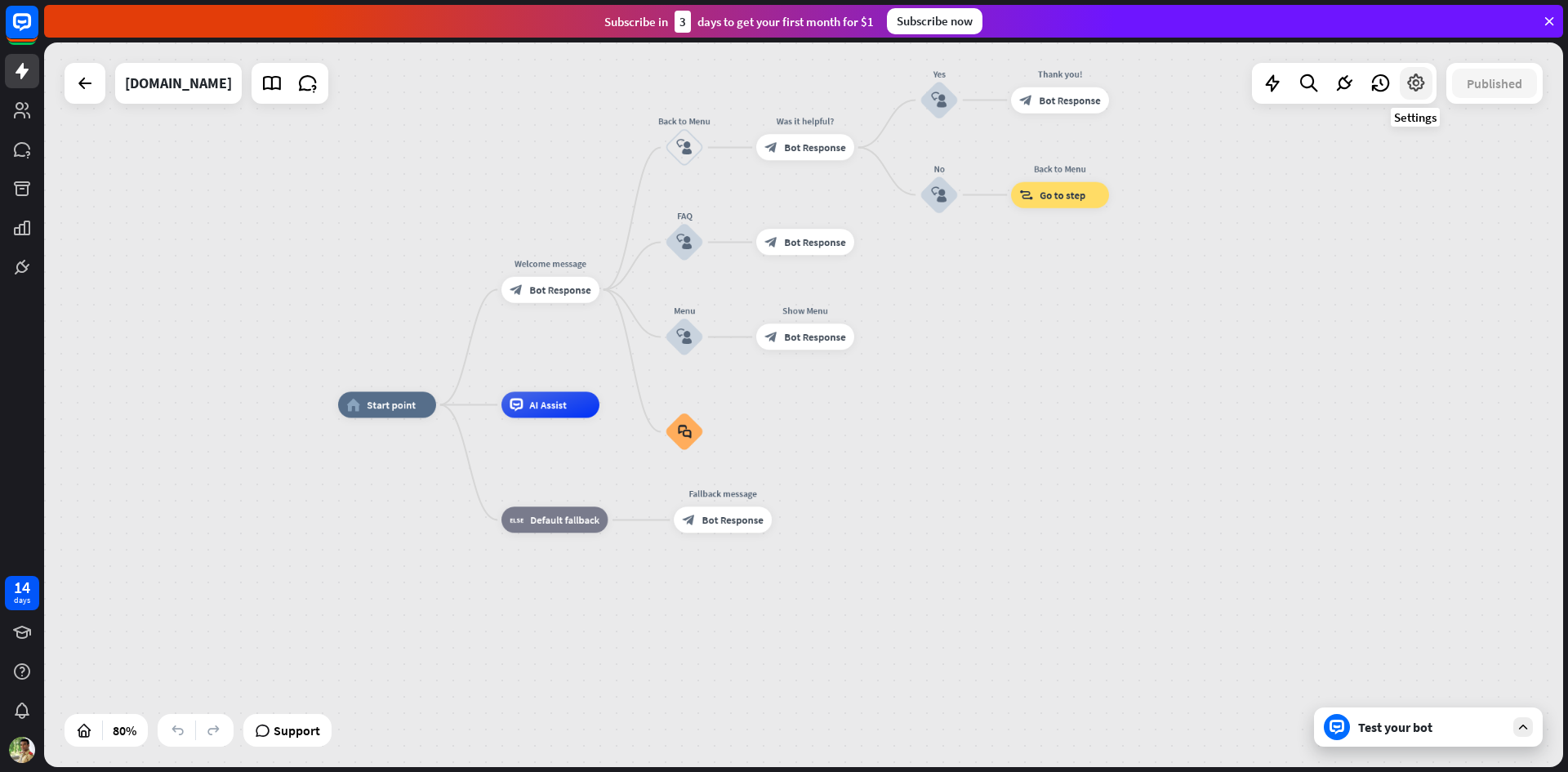
click at [1419, 81] on icon at bounding box center [1416, 83] width 21 height 21
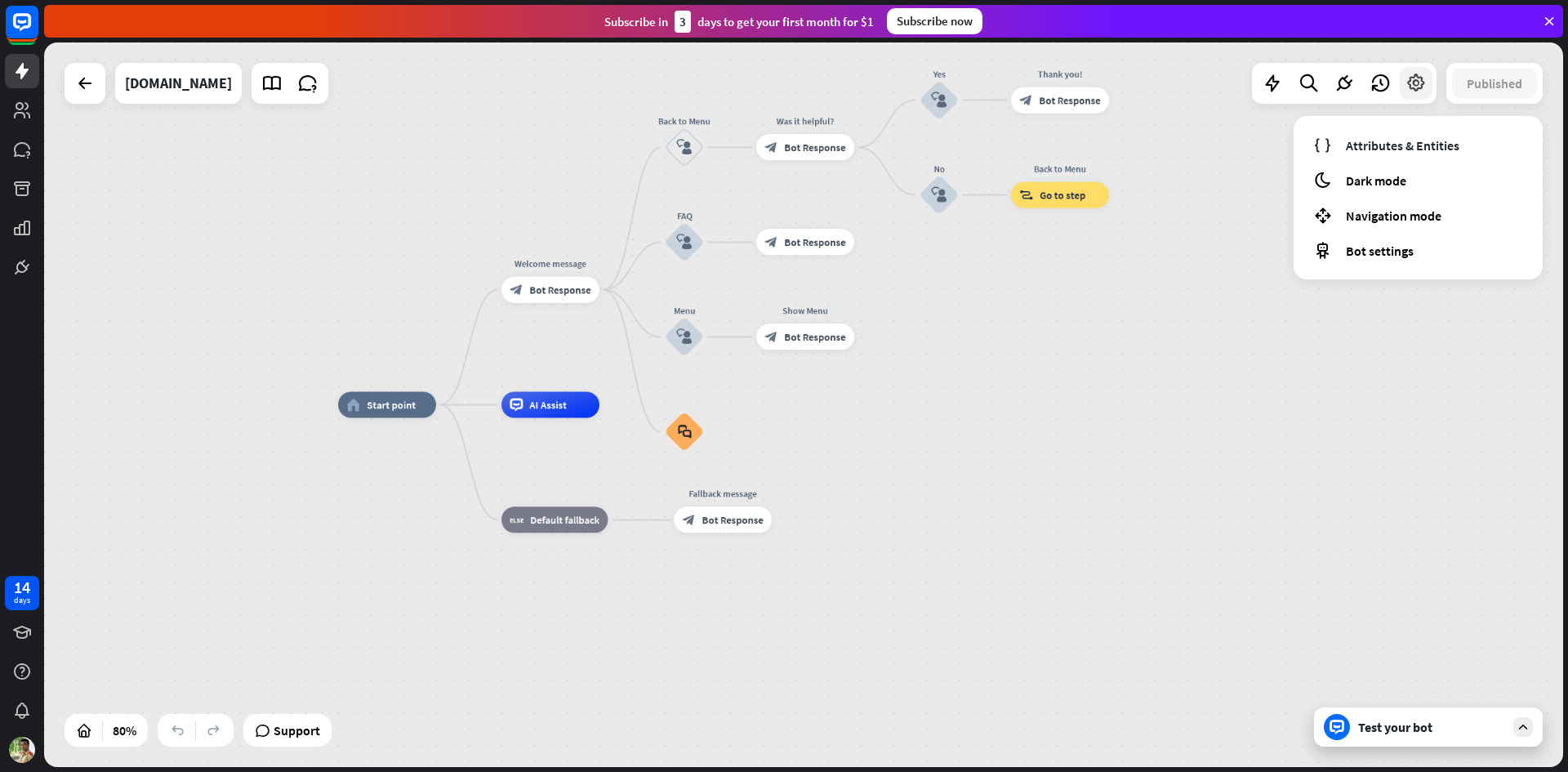
click at [1419, 81] on icon at bounding box center [1416, 83] width 21 height 21
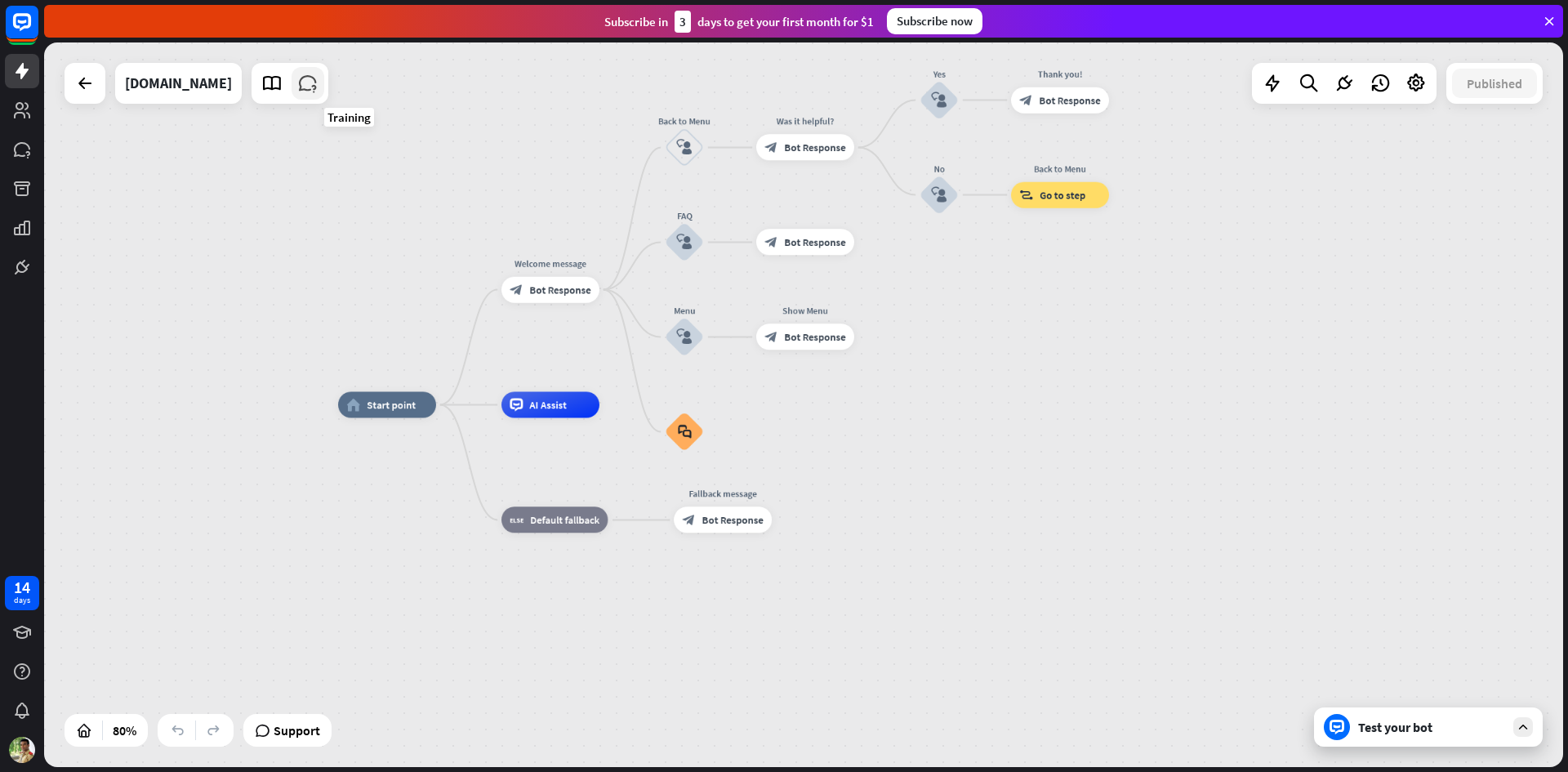
click at [319, 90] on icon at bounding box center [308, 83] width 21 height 21
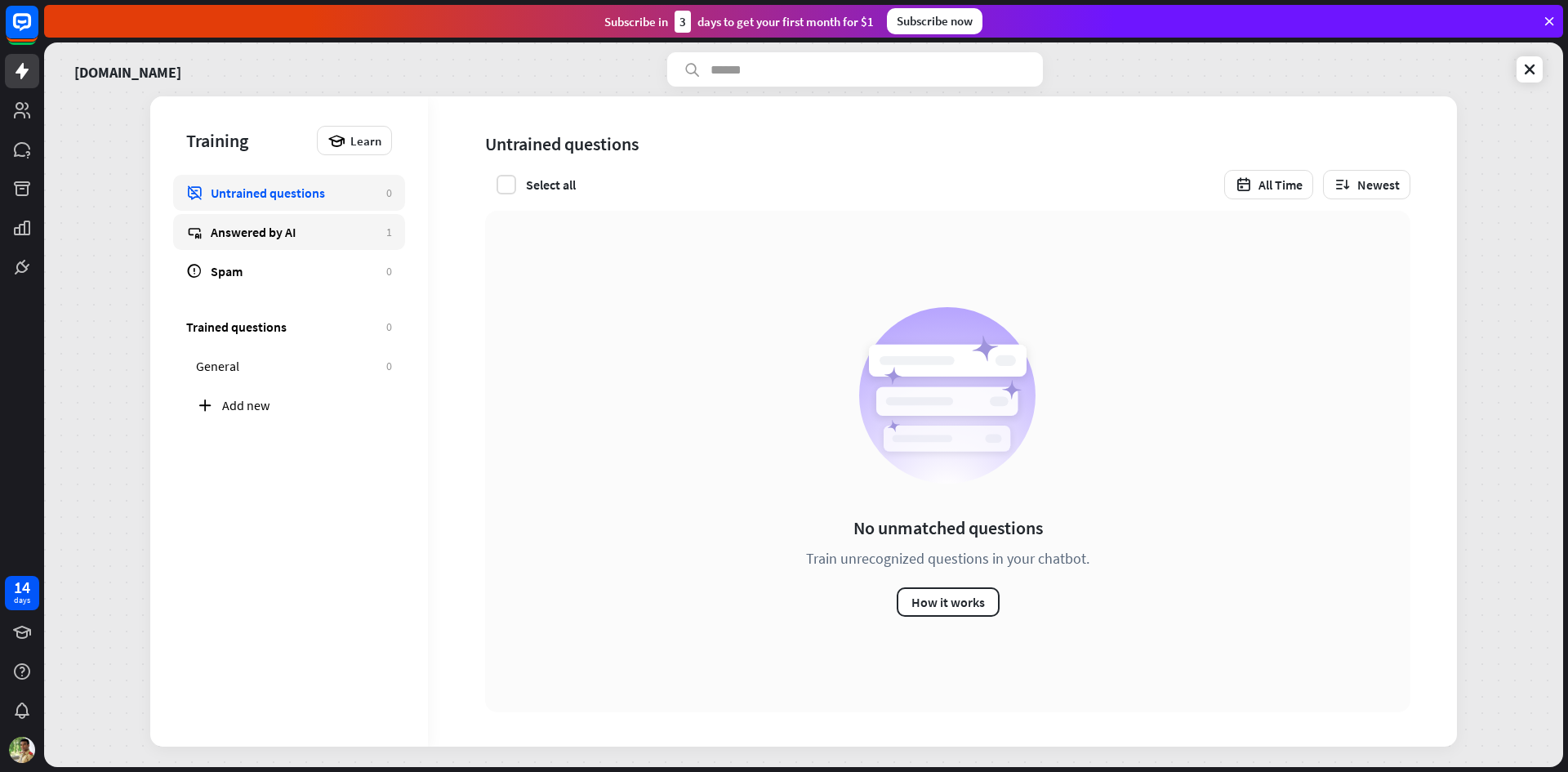
click at [279, 235] on div "Answered by AI" at bounding box center [294, 232] width 167 height 17
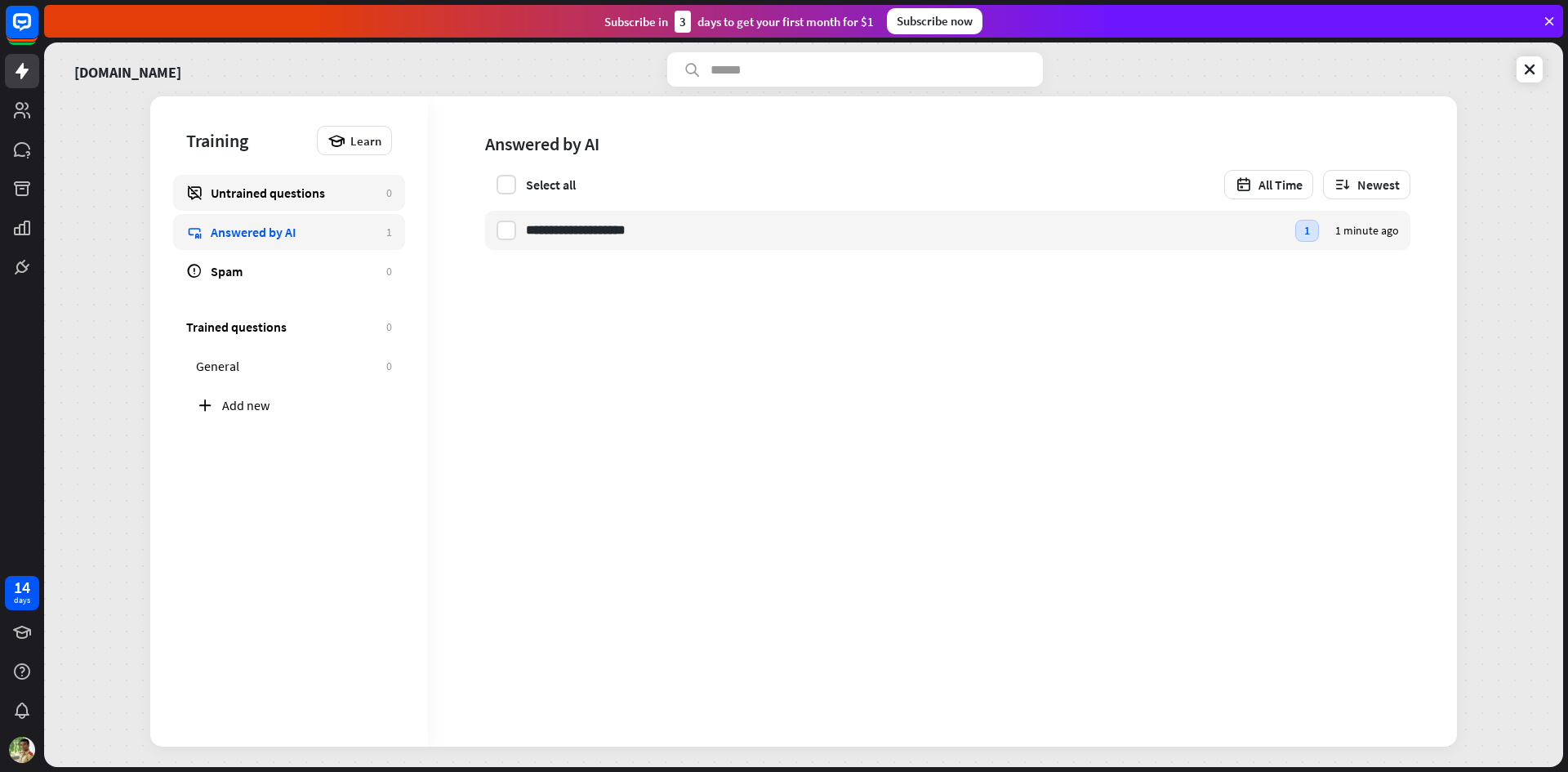
click at [308, 187] on div "Untrained questions" at bounding box center [294, 193] width 167 height 17
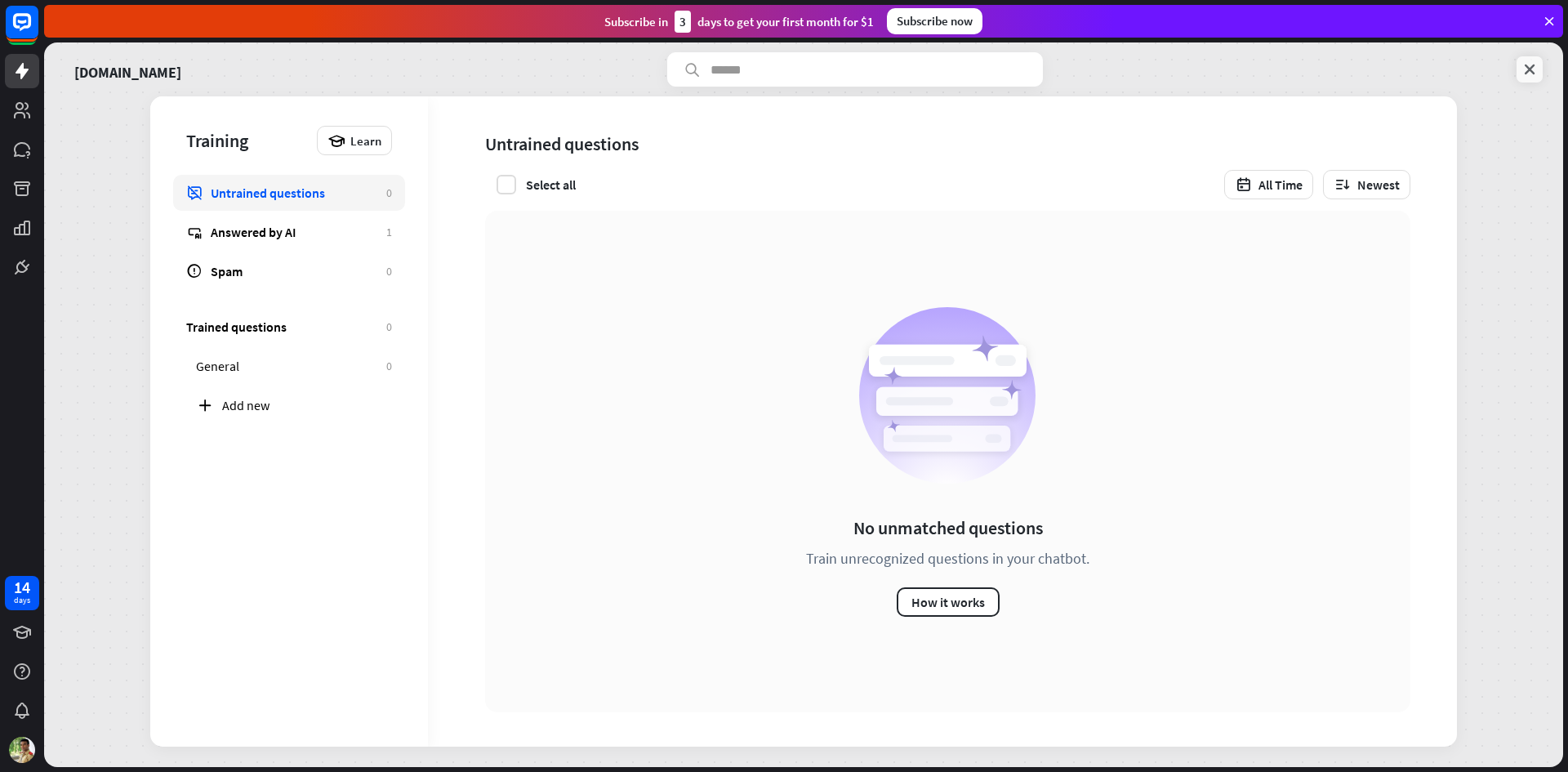
click at [1541, 70] on link at bounding box center [1529, 69] width 26 height 26
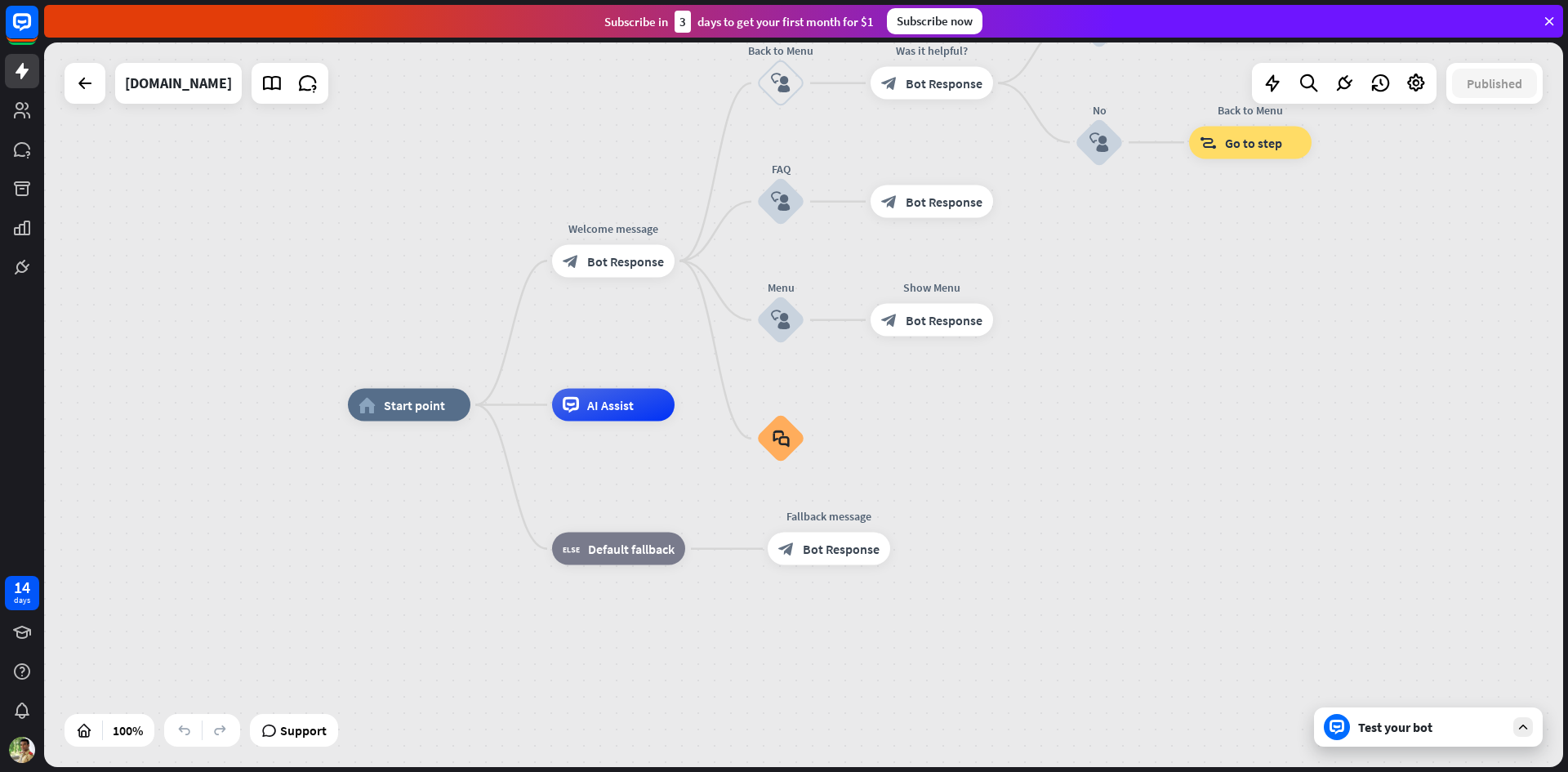
click at [1355, 730] on div "Test your bot" at bounding box center [1429, 727] width 229 height 39
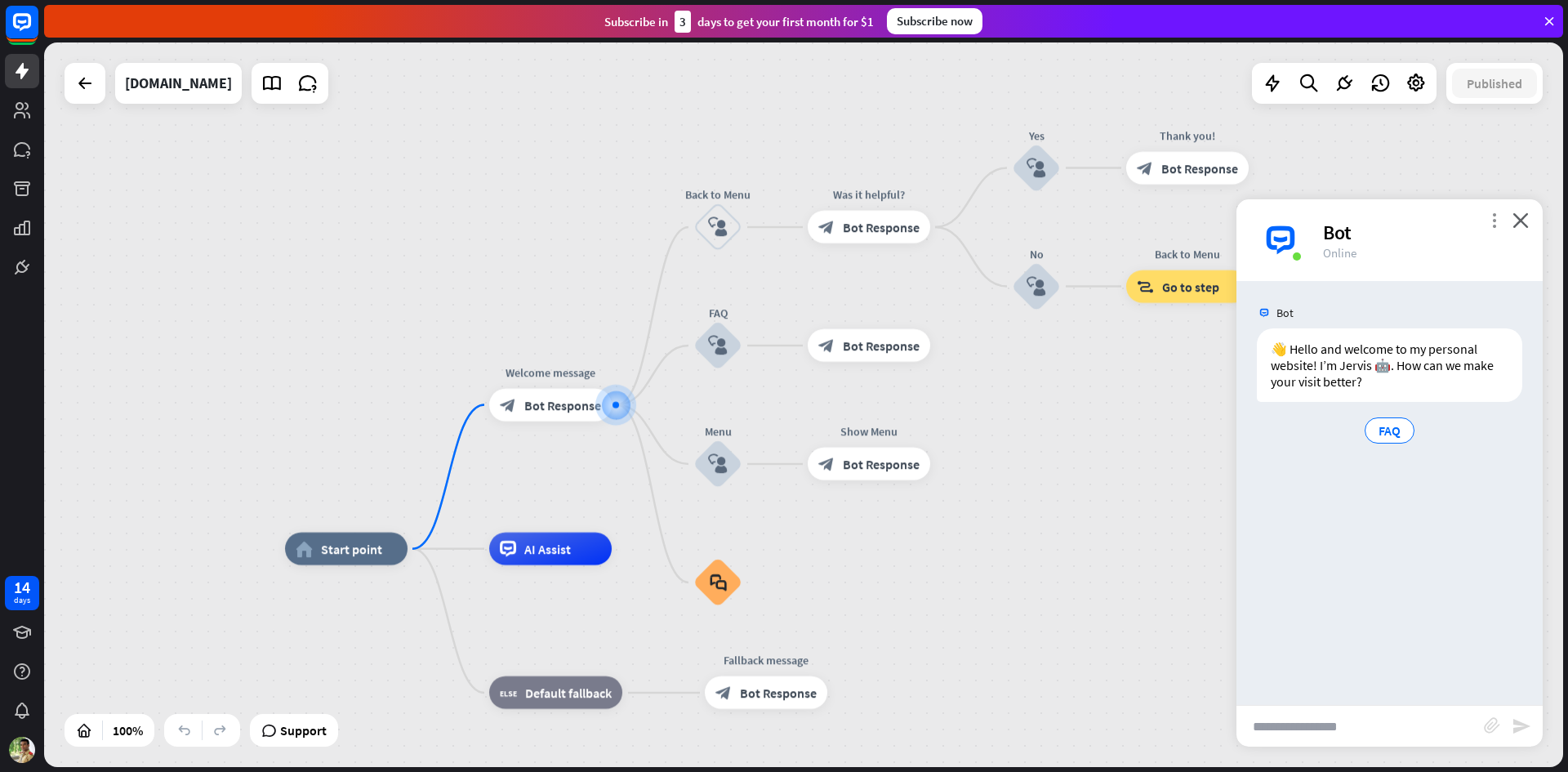
click at [1497, 223] on icon "more_vert" at bounding box center [1493, 220] width 16 height 16
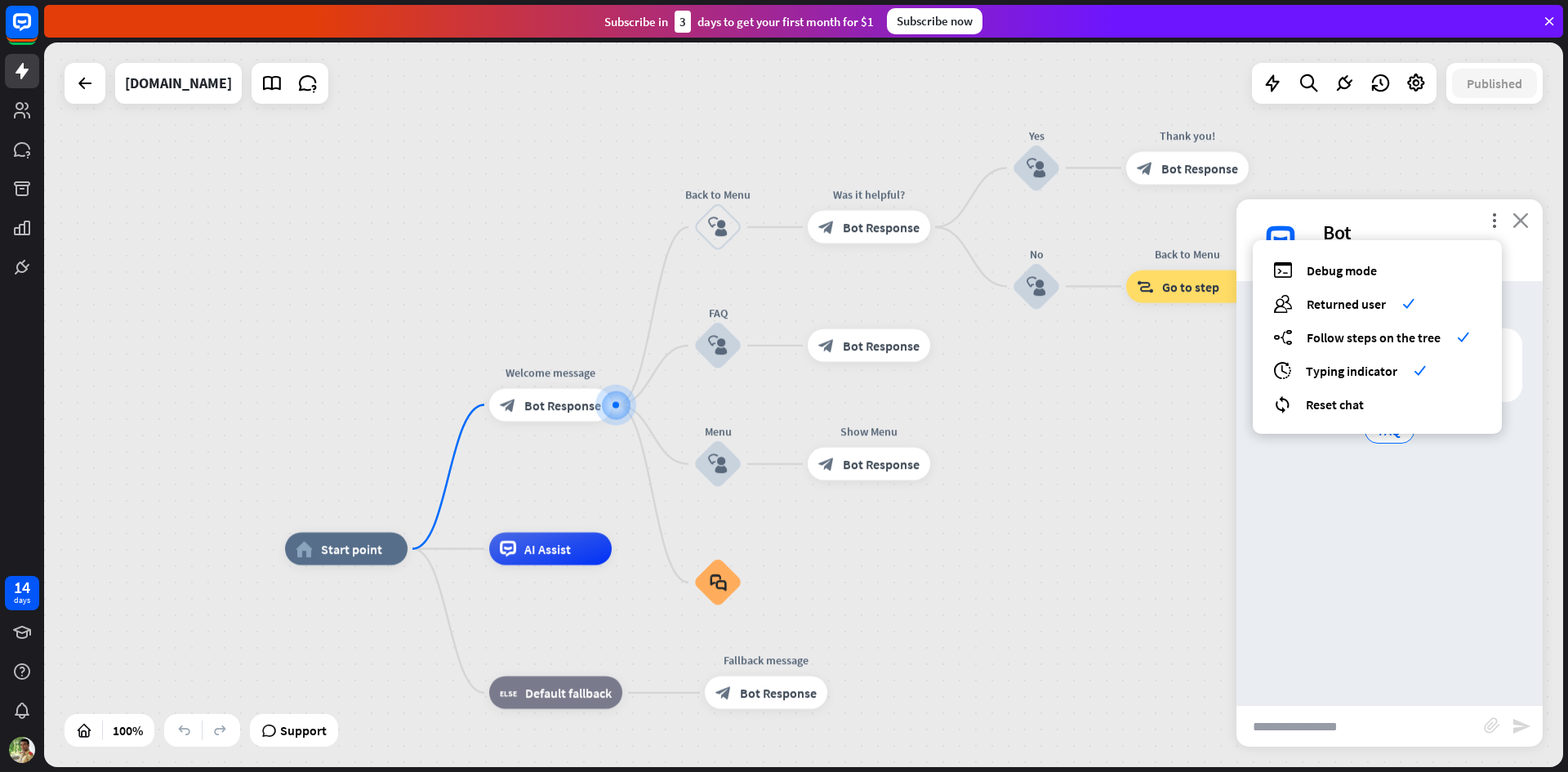
click at [1515, 215] on icon "close" at bounding box center [1521, 220] width 17 height 16
